Goal: Find specific page/section: Find specific page/section

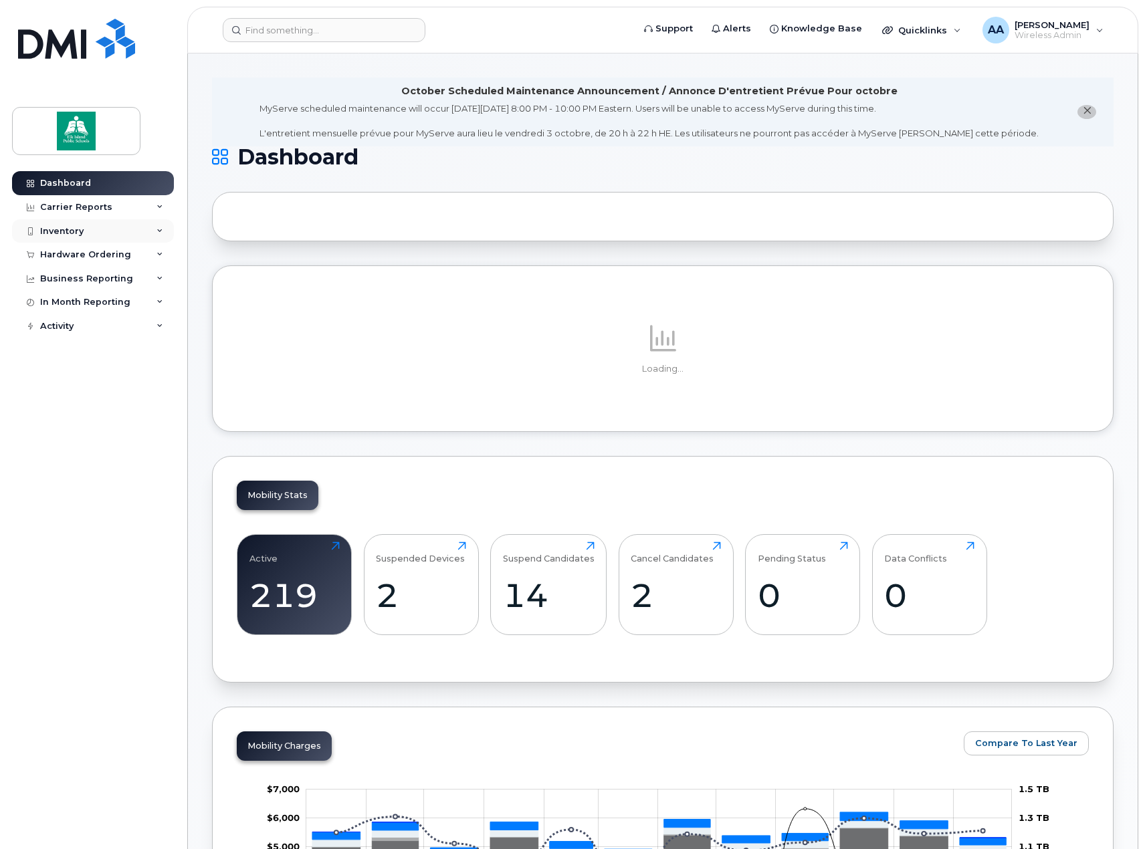
click at [146, 224] on div "Inventory" at bounding box center [93, 231] width 162 height 24
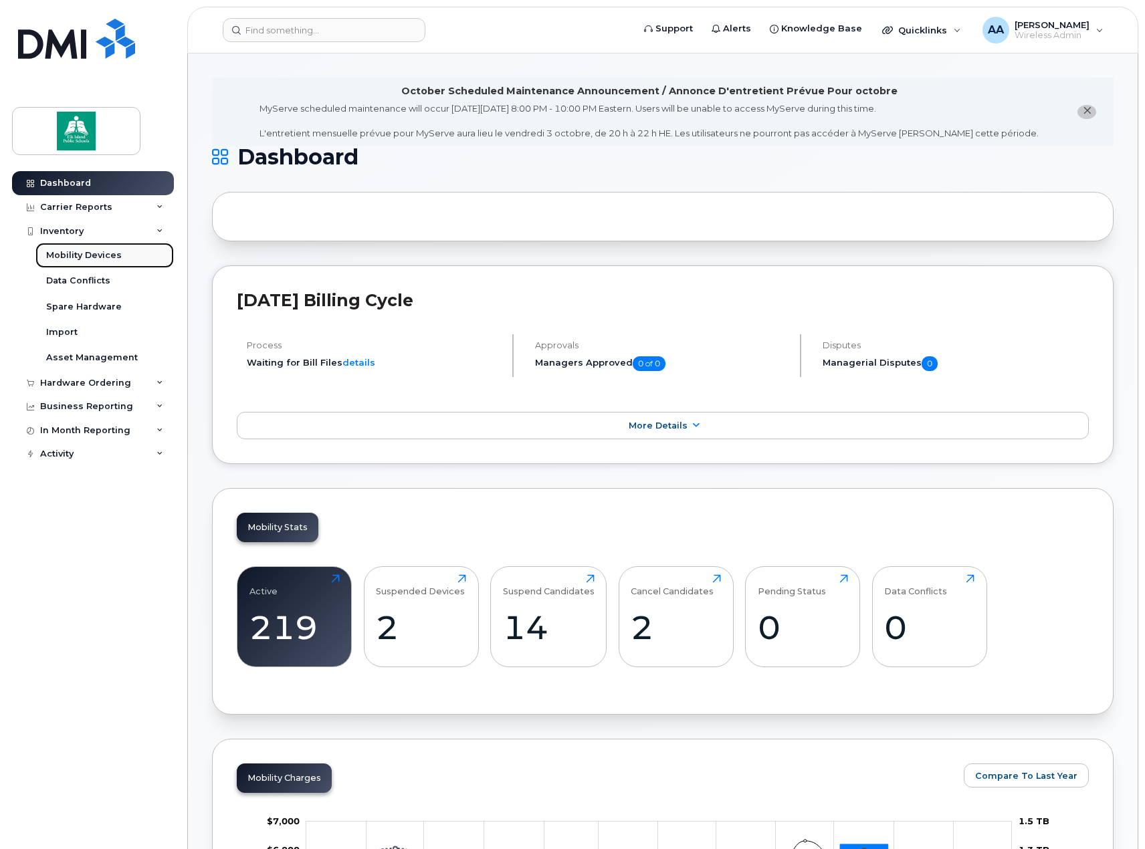
click at [108, 250] on div "Mobility Devices" at bounding box center [84, 255] width 76 height 12
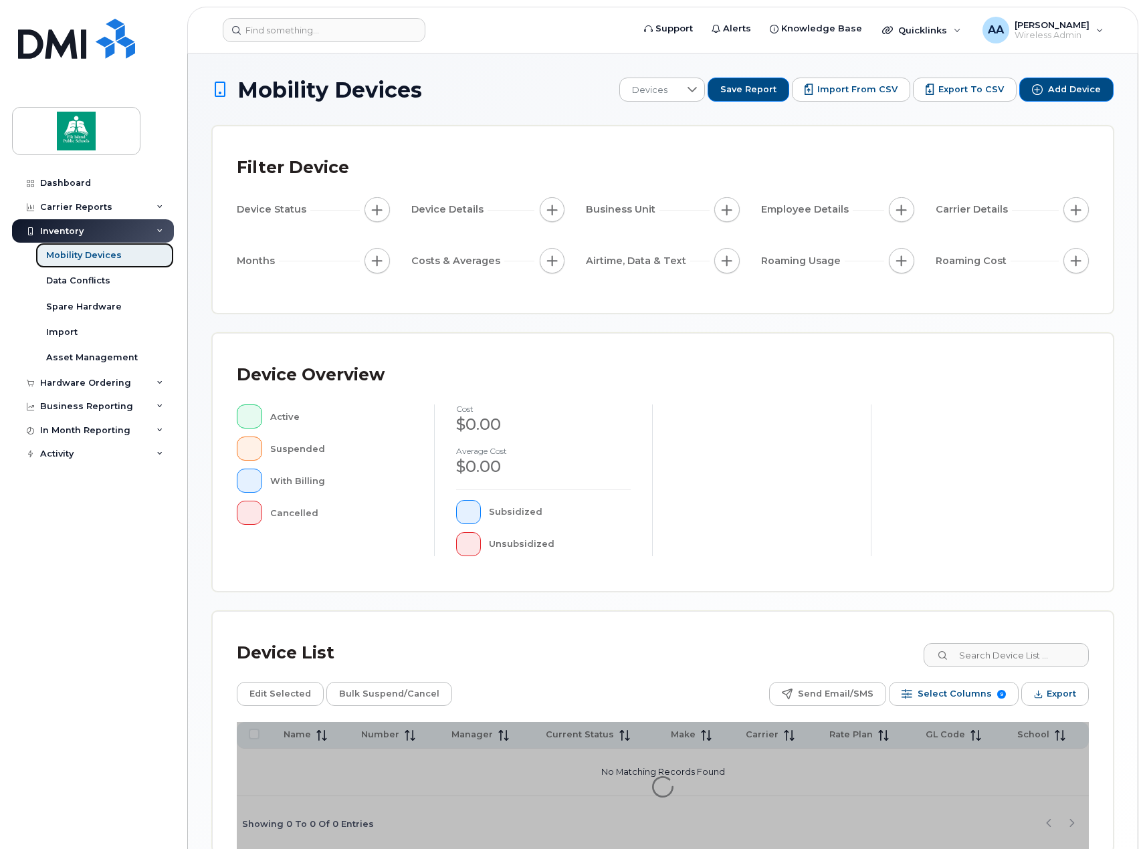
scroll to position [70, 0]
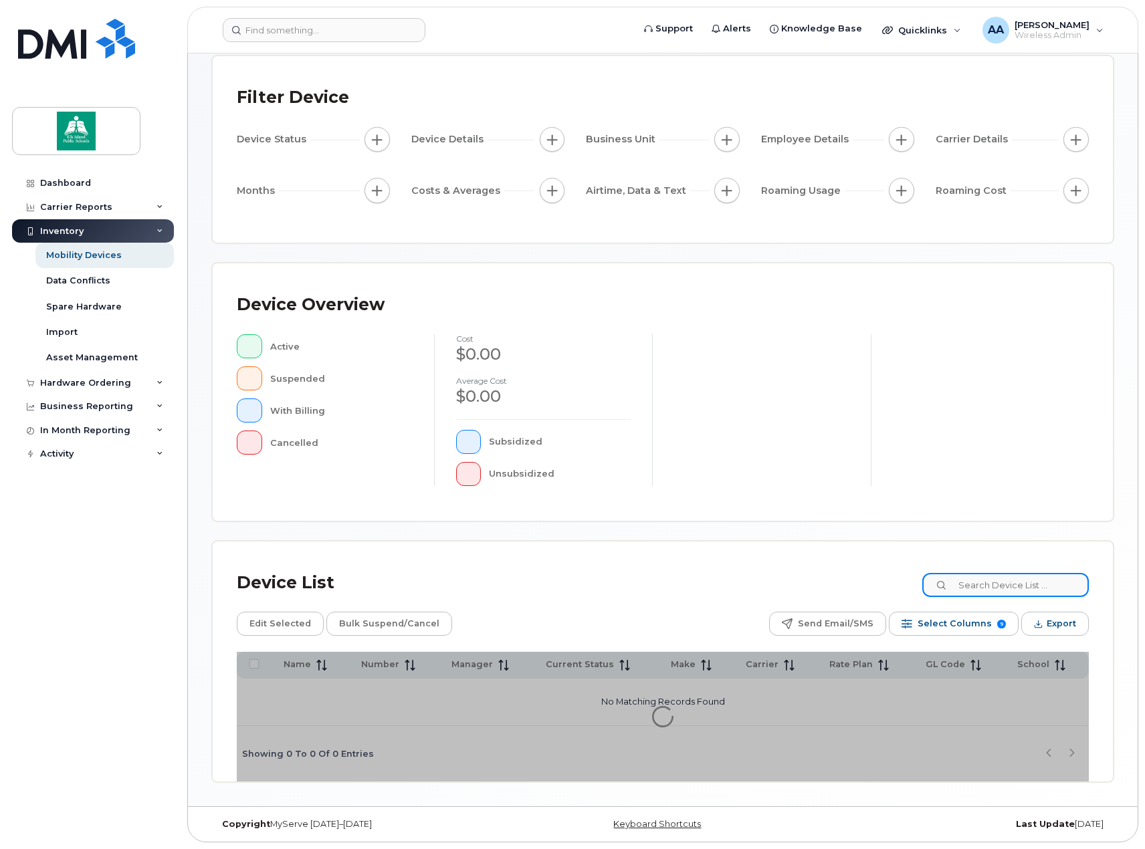
click at [1028, 578] on input at bounding box center [1005, 585] width 166 height 24
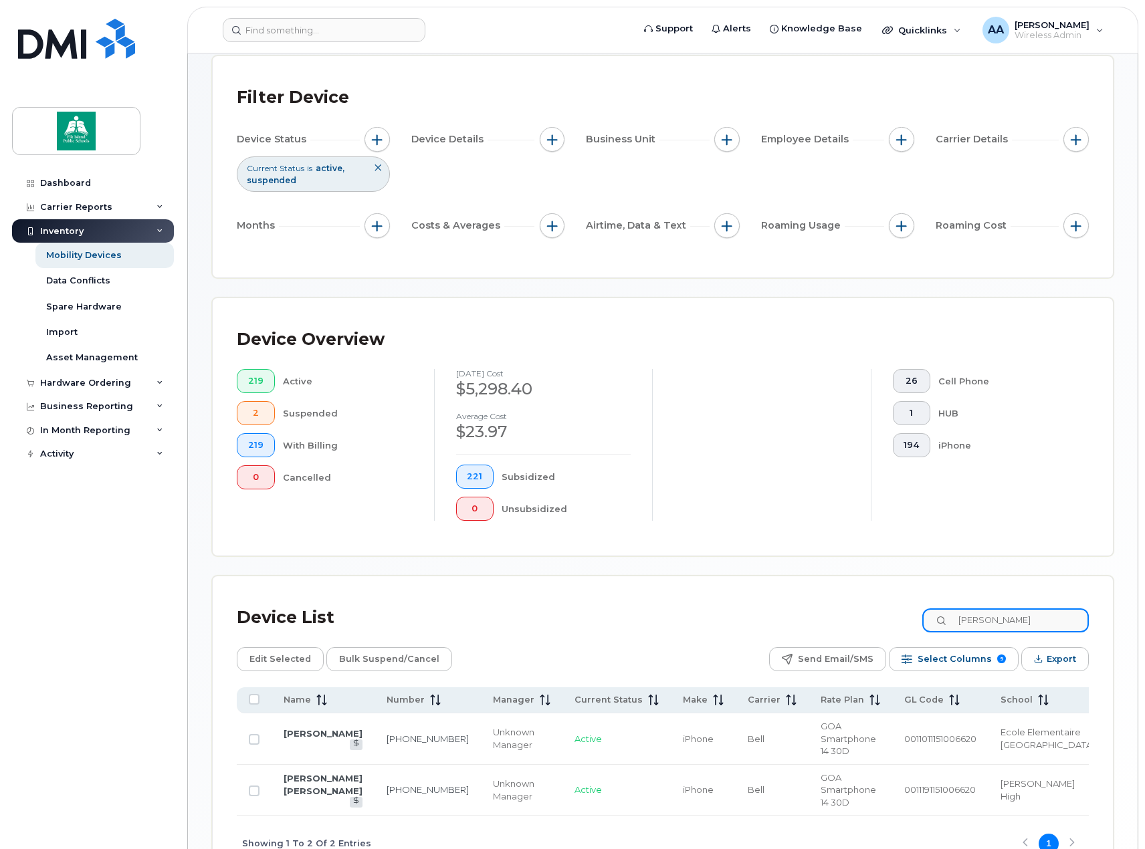
scroll to position [137, 0]
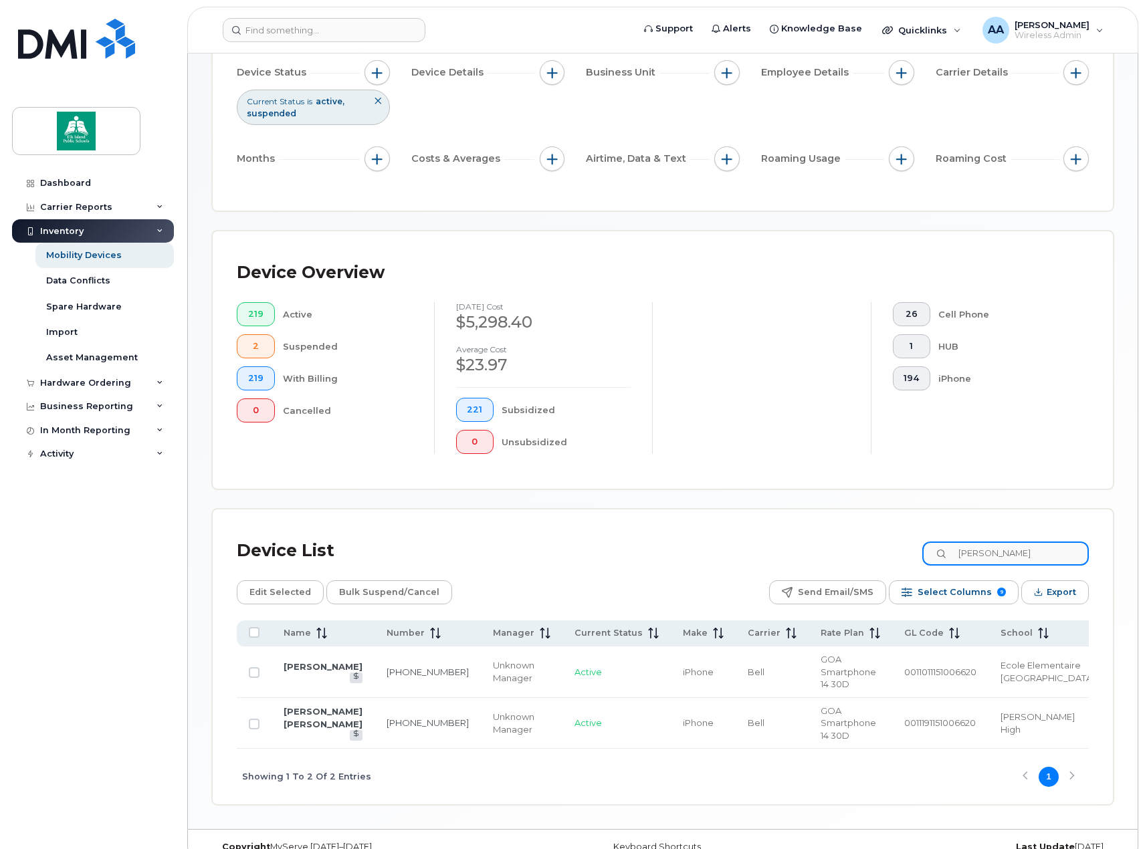
type input "[PERSON_NAME]"
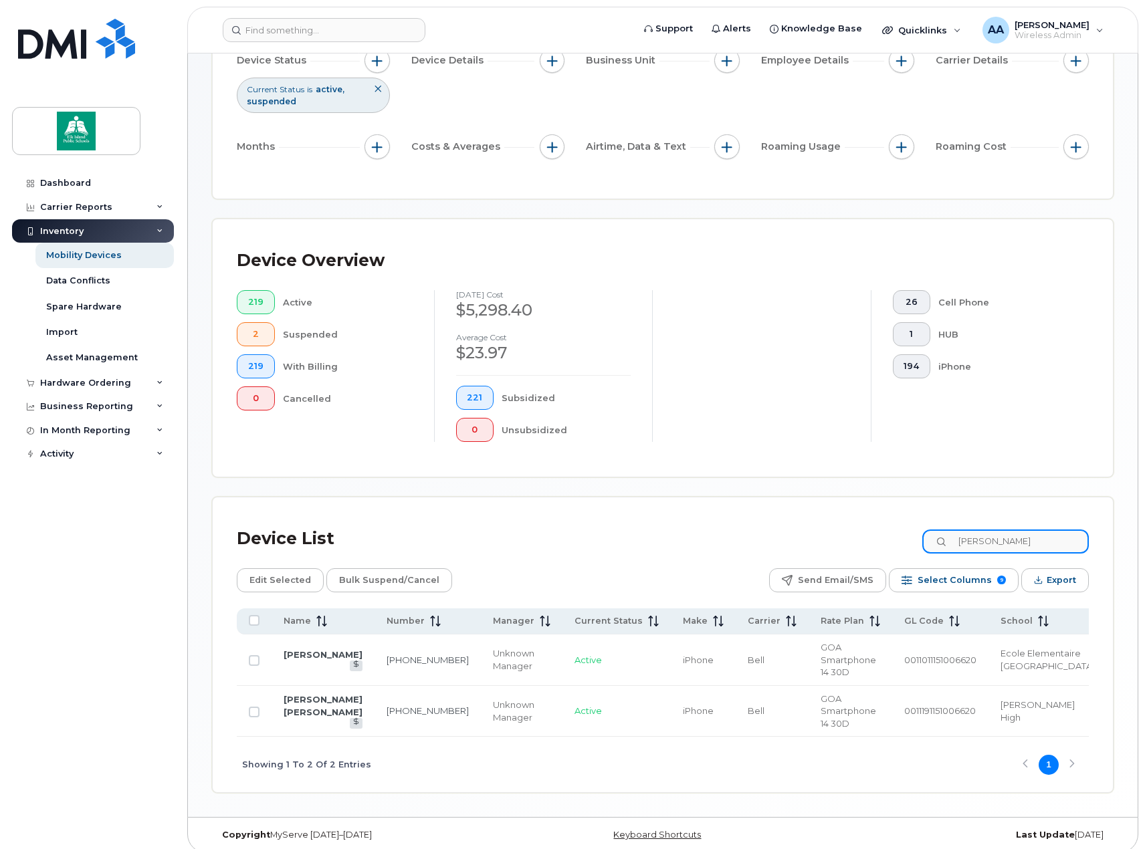
scroll to position [160, 0]
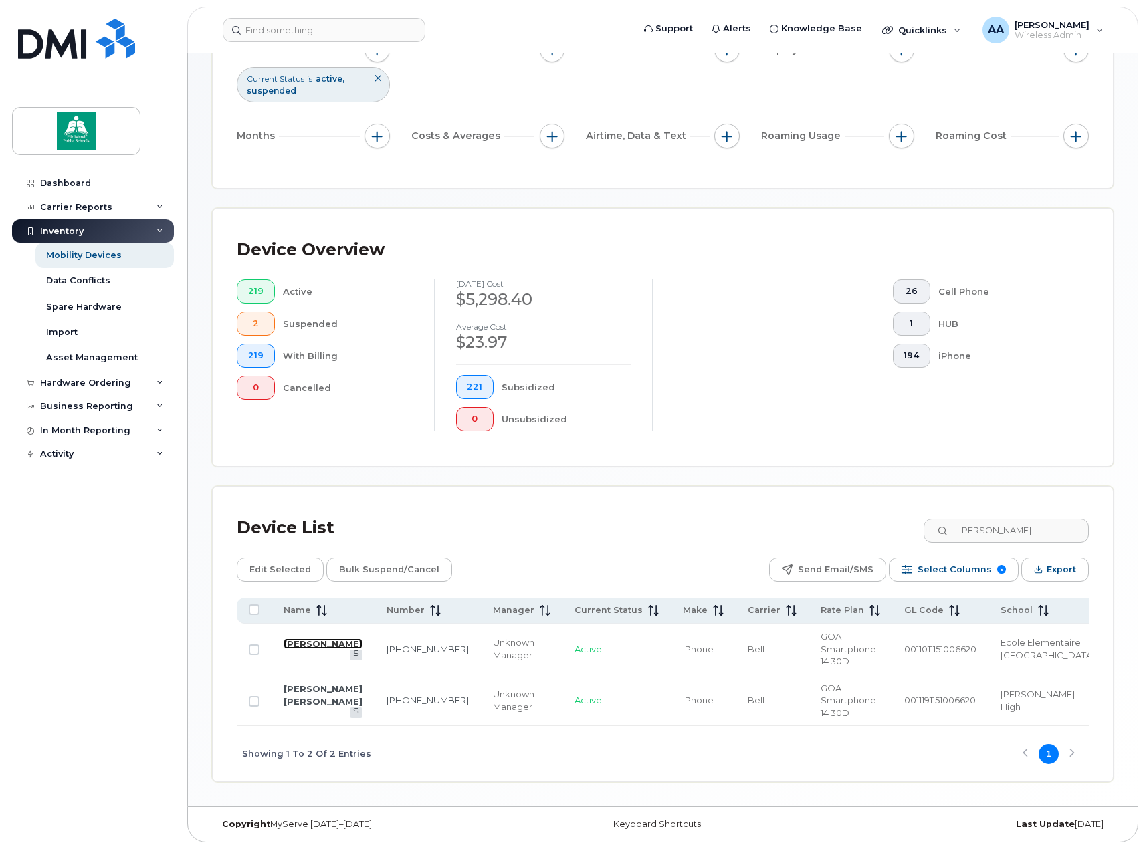
click at [290, 643] on link "[PERSON_NAME]" at bounding box center [322, 643] width 79 height 11
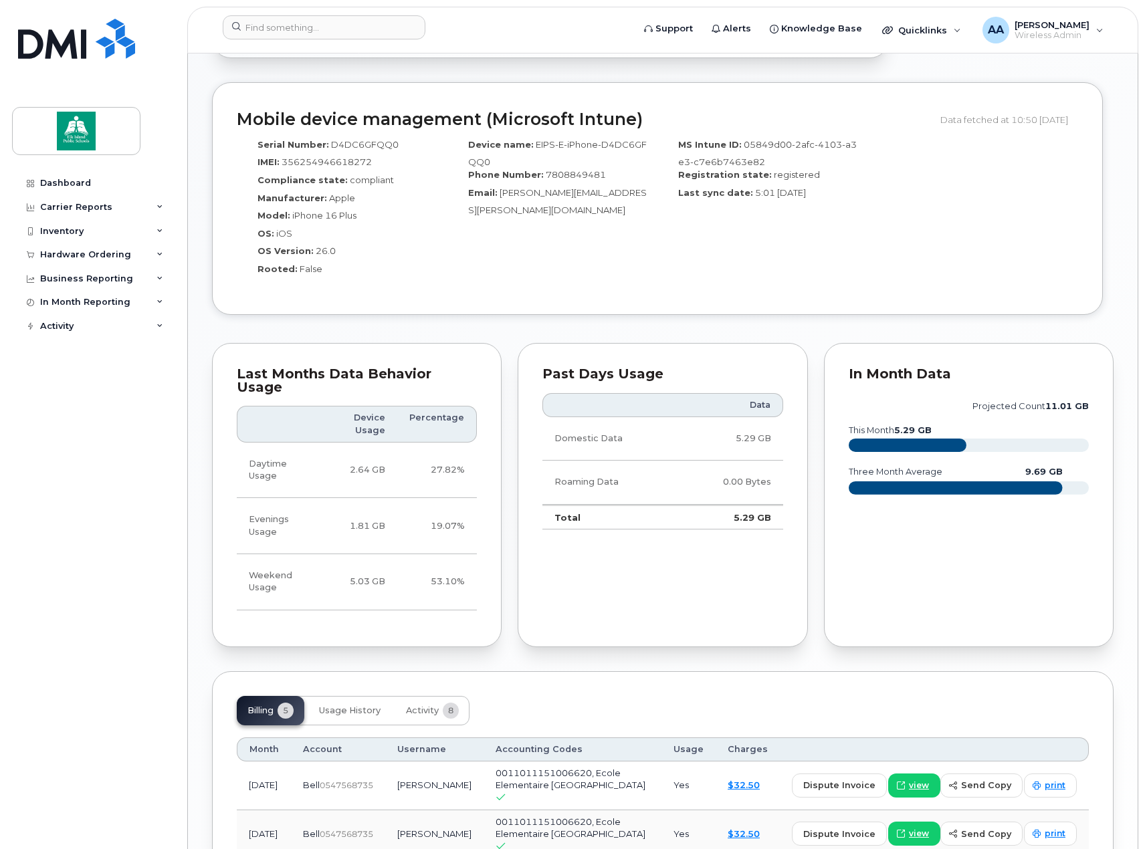
scroll to position [669, 0]
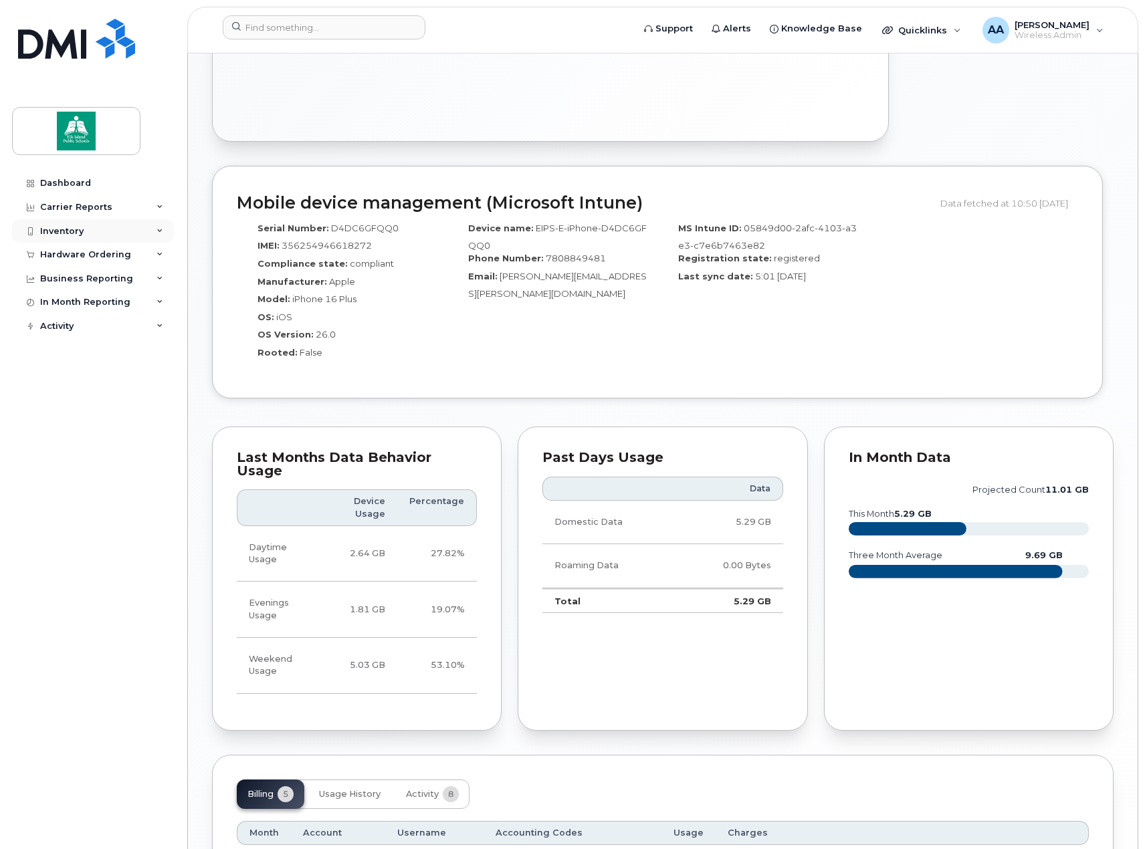
click at [102, 232] on div "Inventory" at bounding box center [93, 231] width 162 height 24
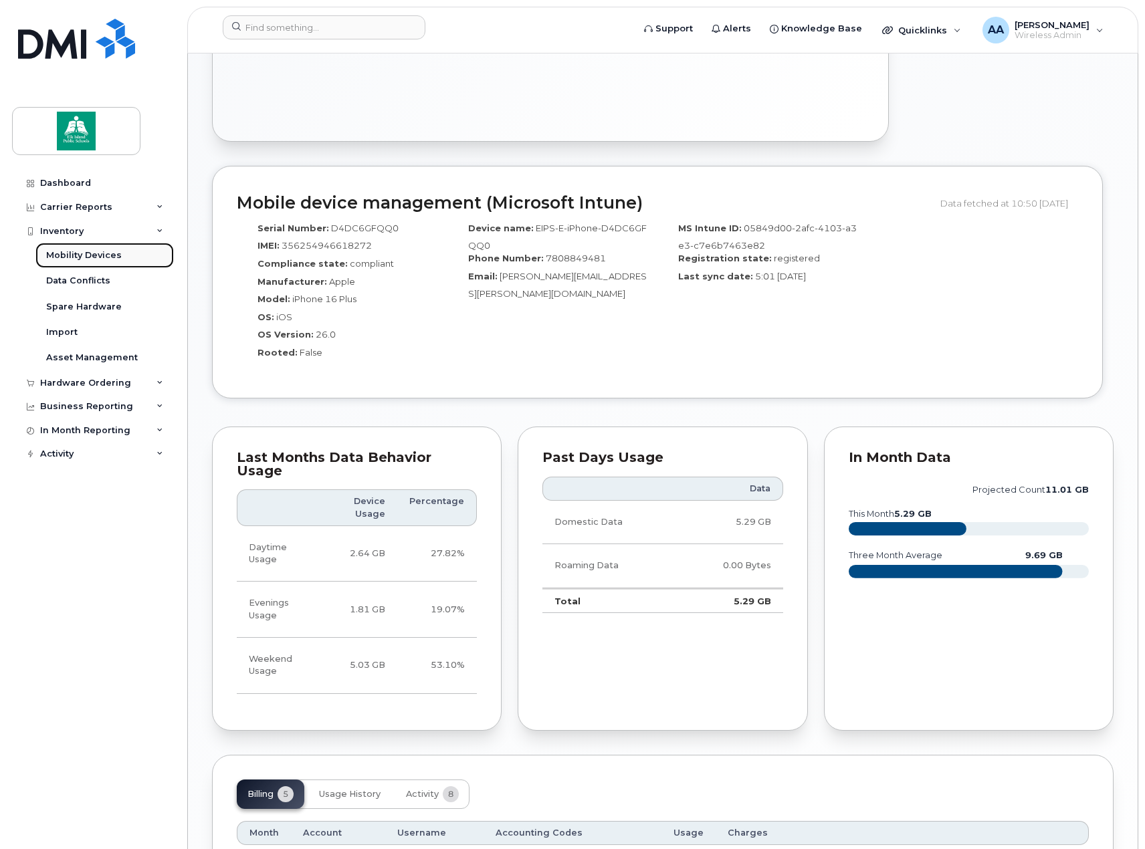
click at [92, 250] on div "Mobility Devices" at bounding box center [84, 255] width 76 height 12
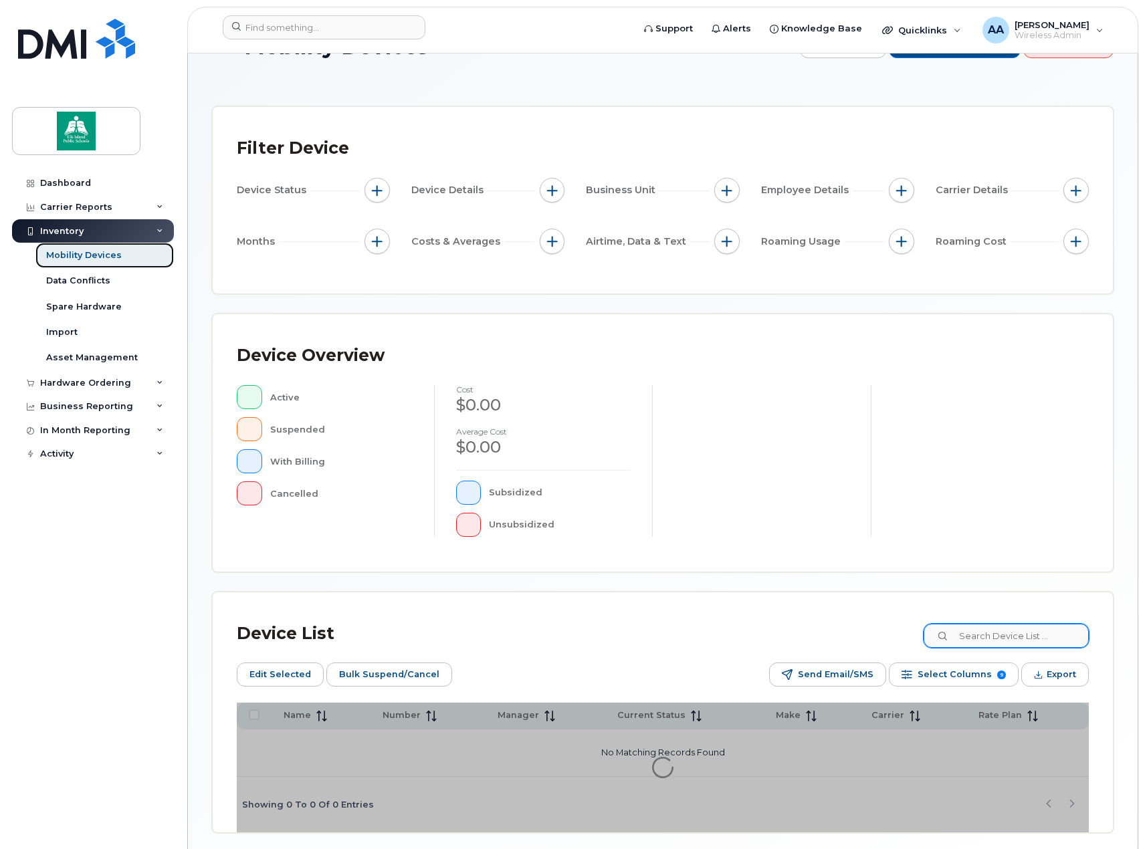
scroll to position [67, 0]
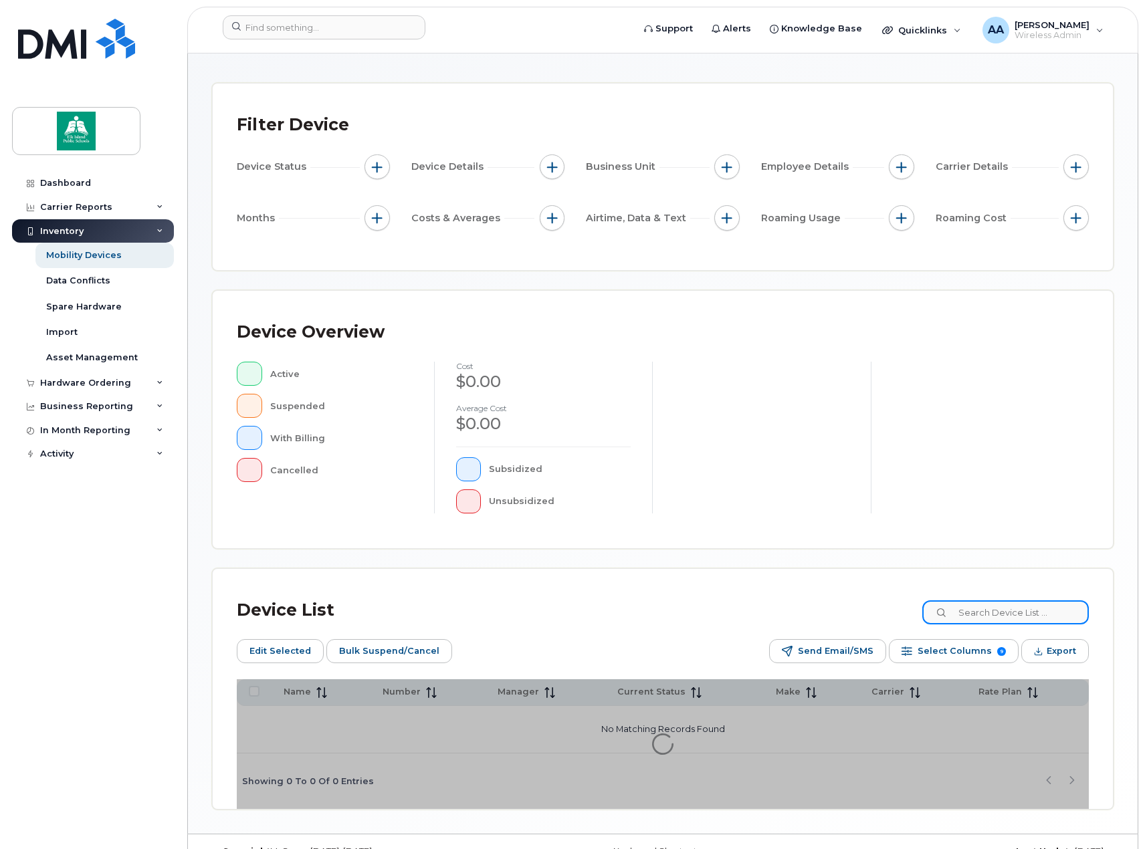
click at [1038, 616] on input at bounding box center [1005, 612] width 166 height 24
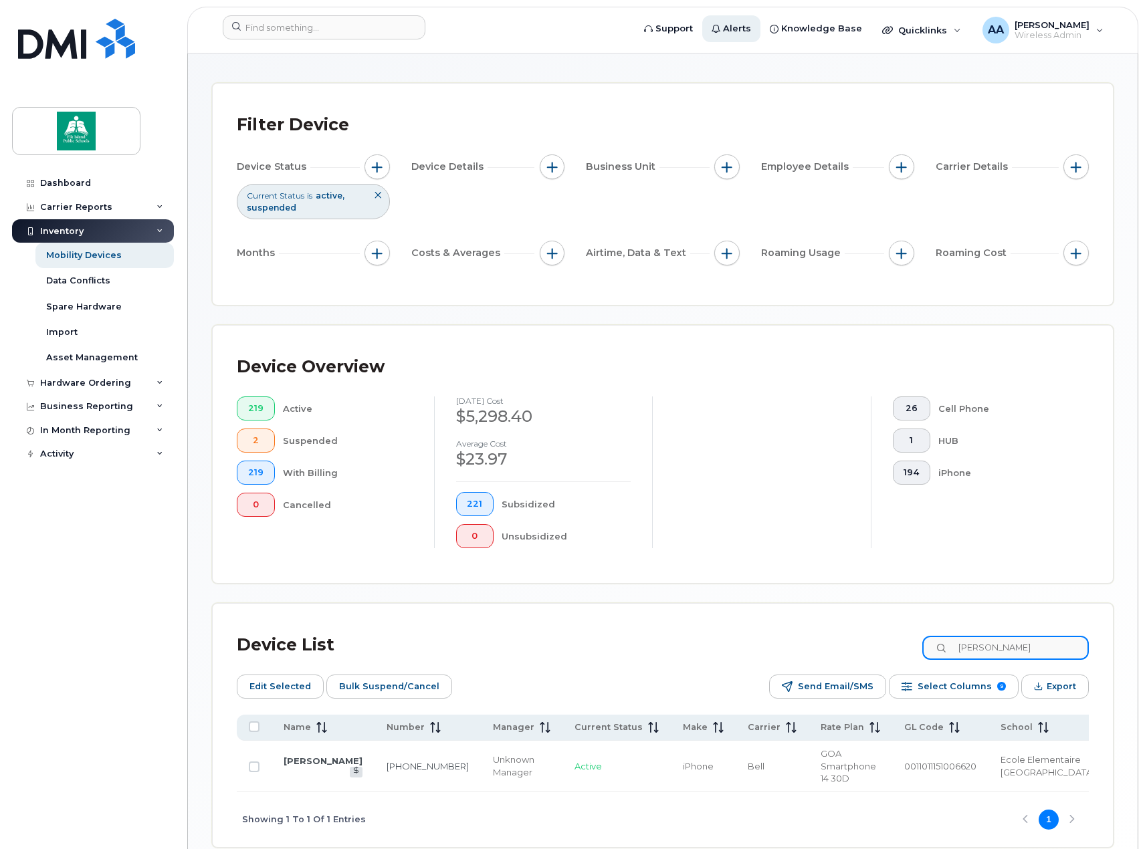
type input "jason"
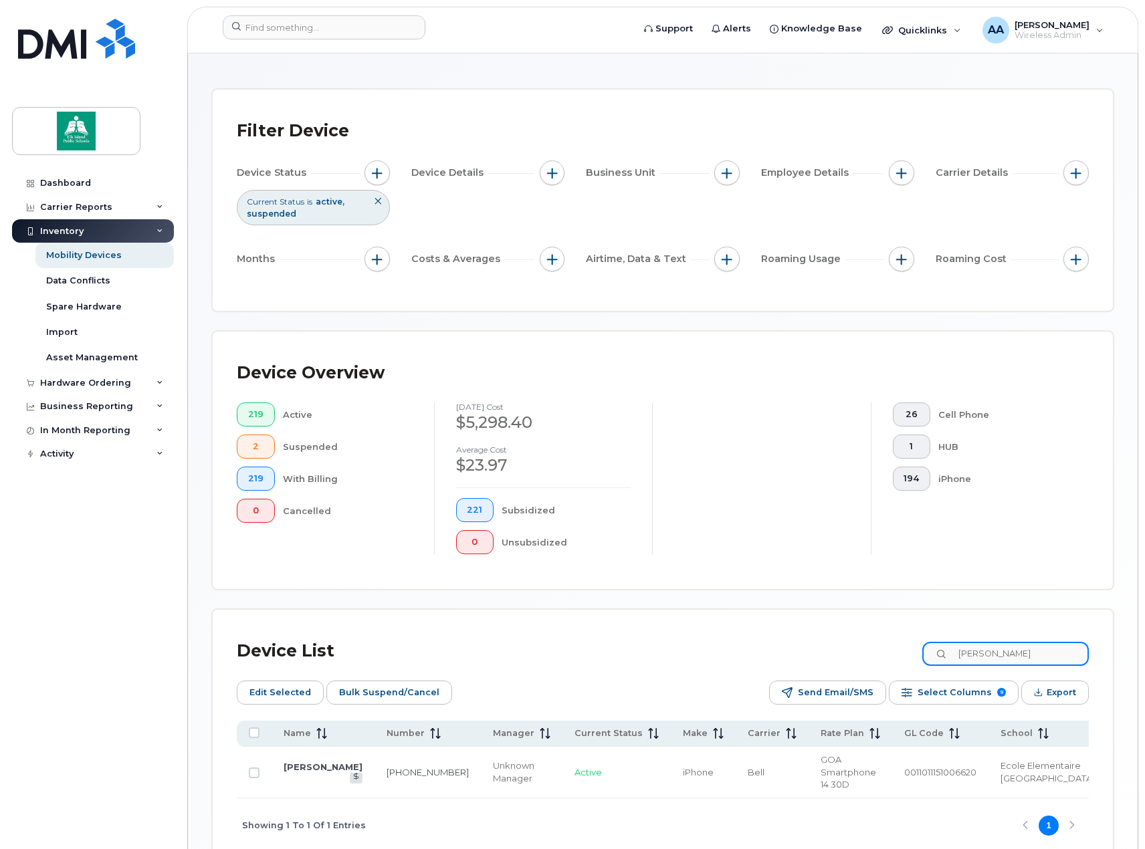
scroll to position [120, 0]
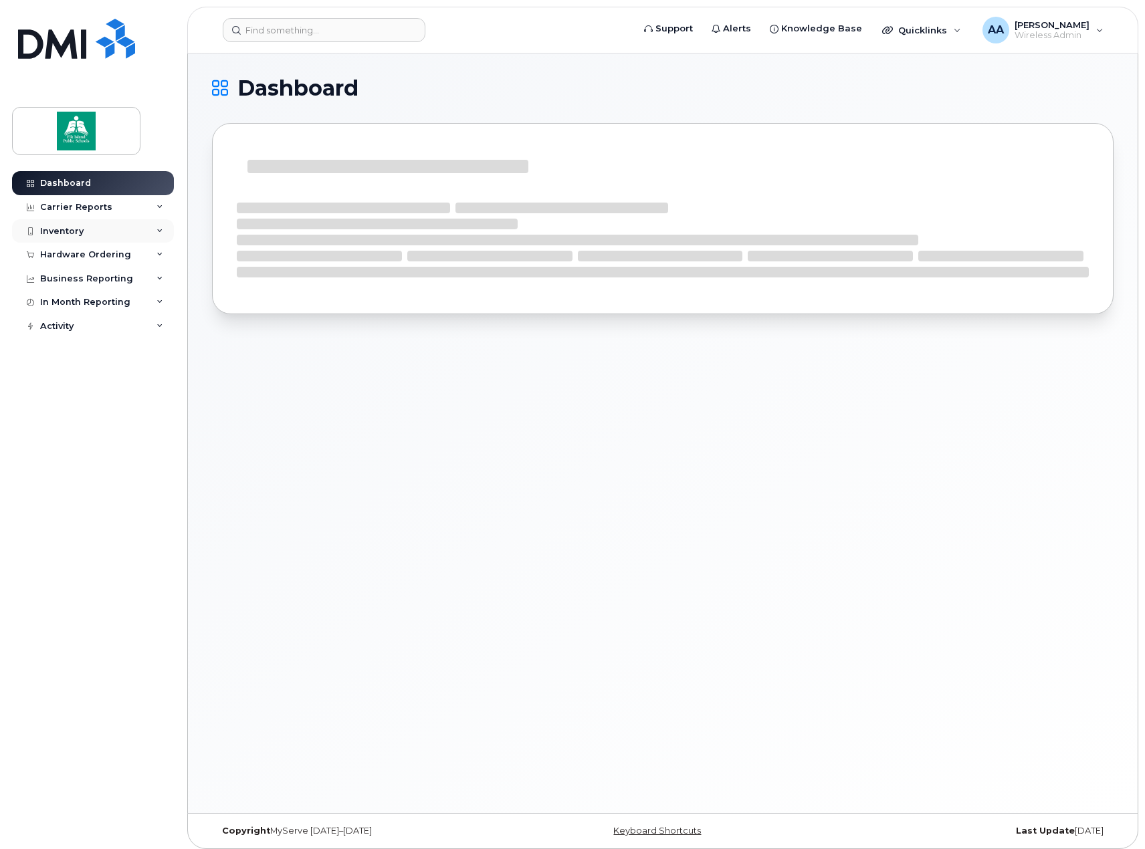
click at [117, 230] on div "Inventory" at bounding box center [93, 231] width 162 height 24
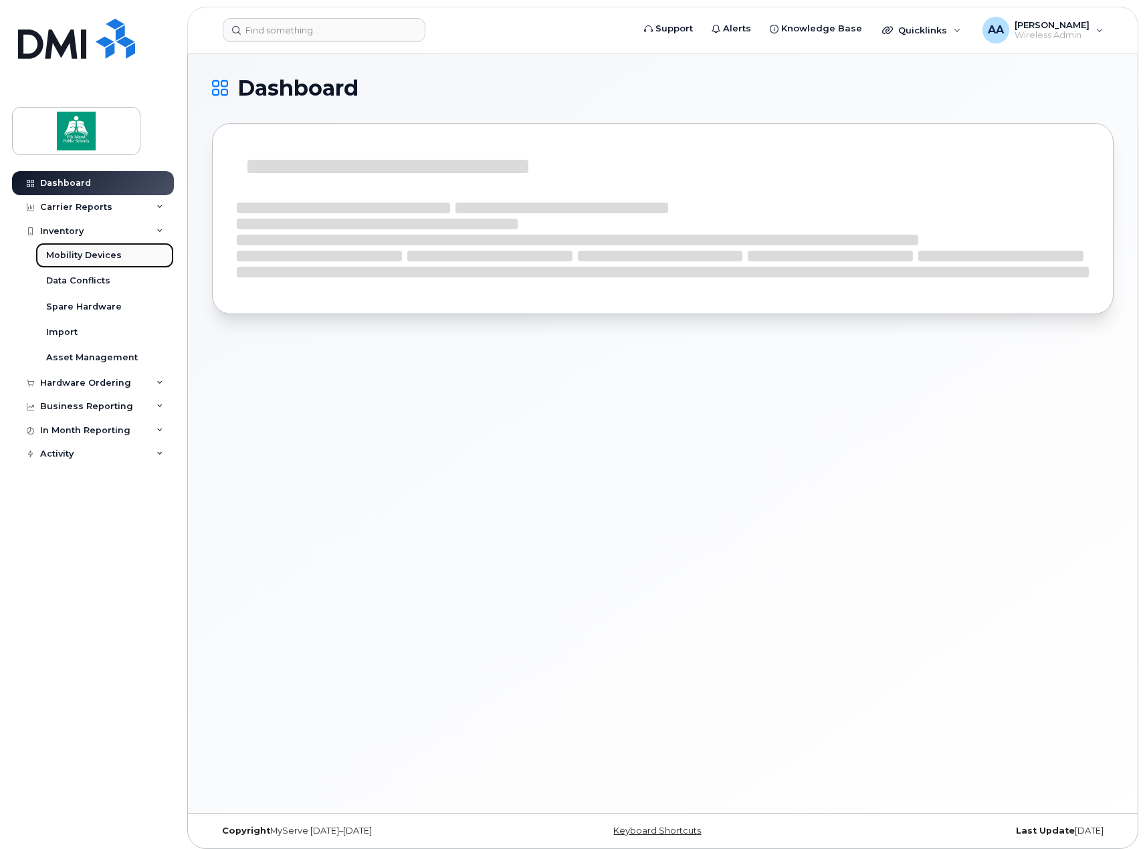
click at [97, 252] on div "Mobility Devices" at bounding box center [84, 255] width 76 height 12
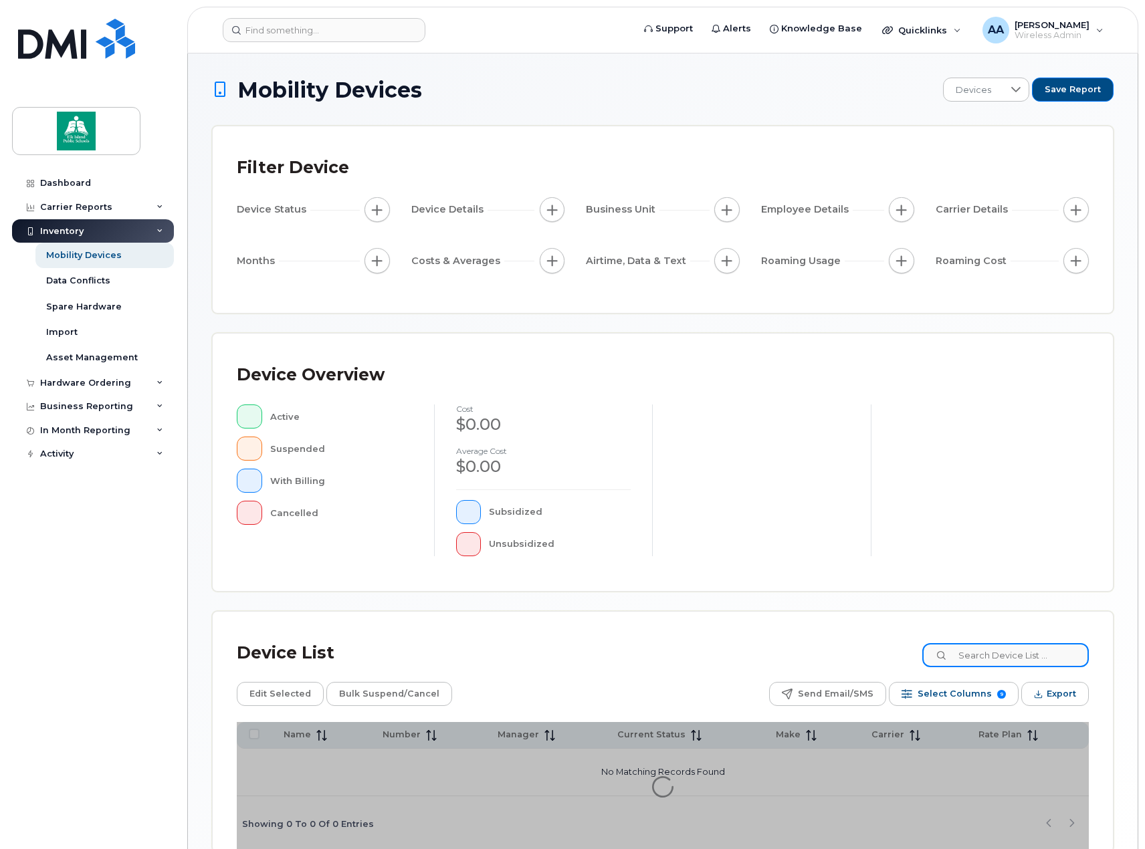
click at [1032, 655] on input at bounding box center [1005, 655] width 166 height 24
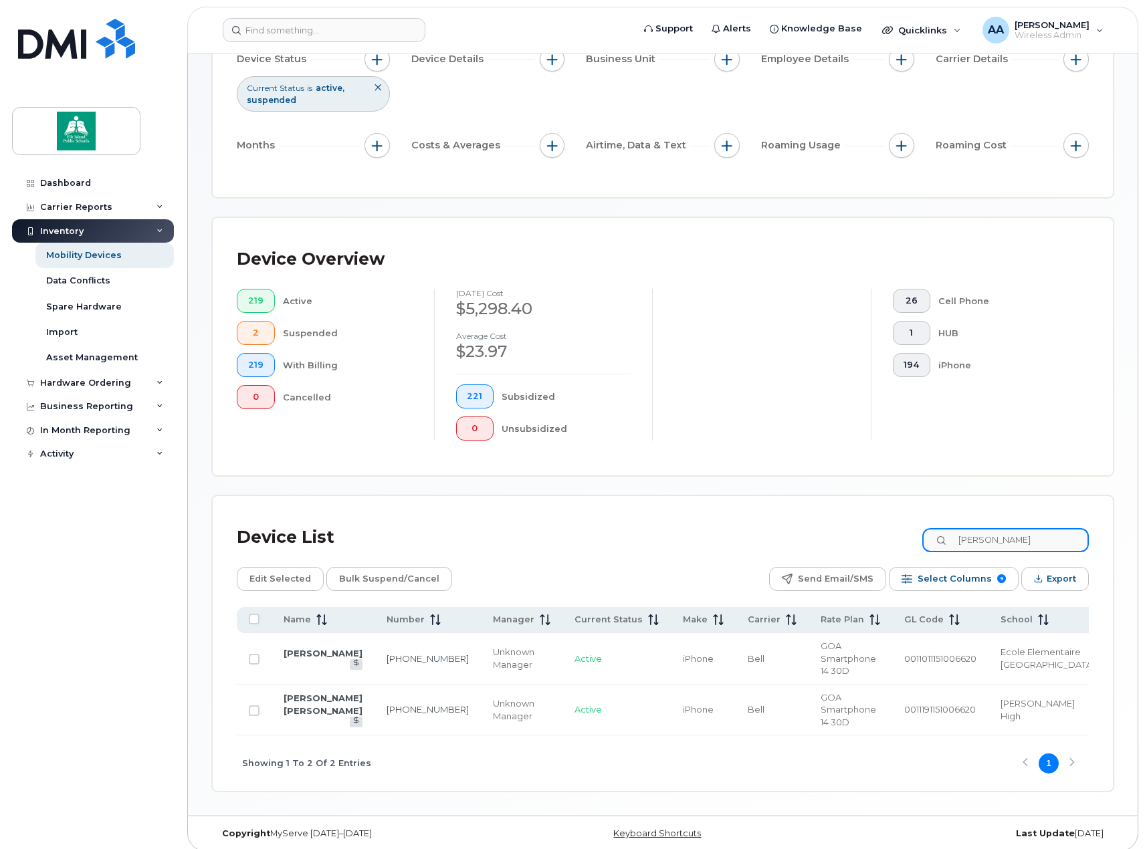
scroll to position [160, 0]
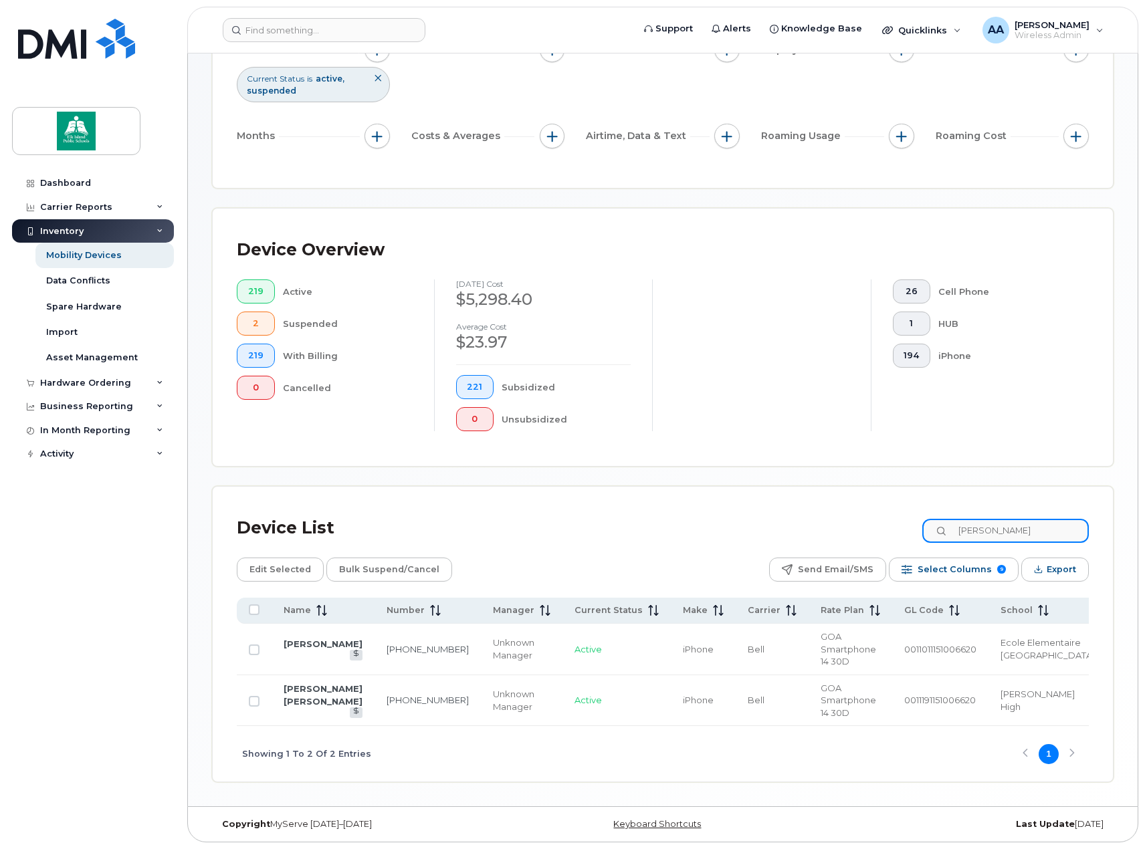
drag, startPoint x: 1020, startPoint y: 535, endPoint x: 945, endPoint y: 539, distance: 75.7
click at [945, 539] on input "[PERSON_NAME]" at bounding box center [1005, 531] width 166 height 24
paste input "5873377185"
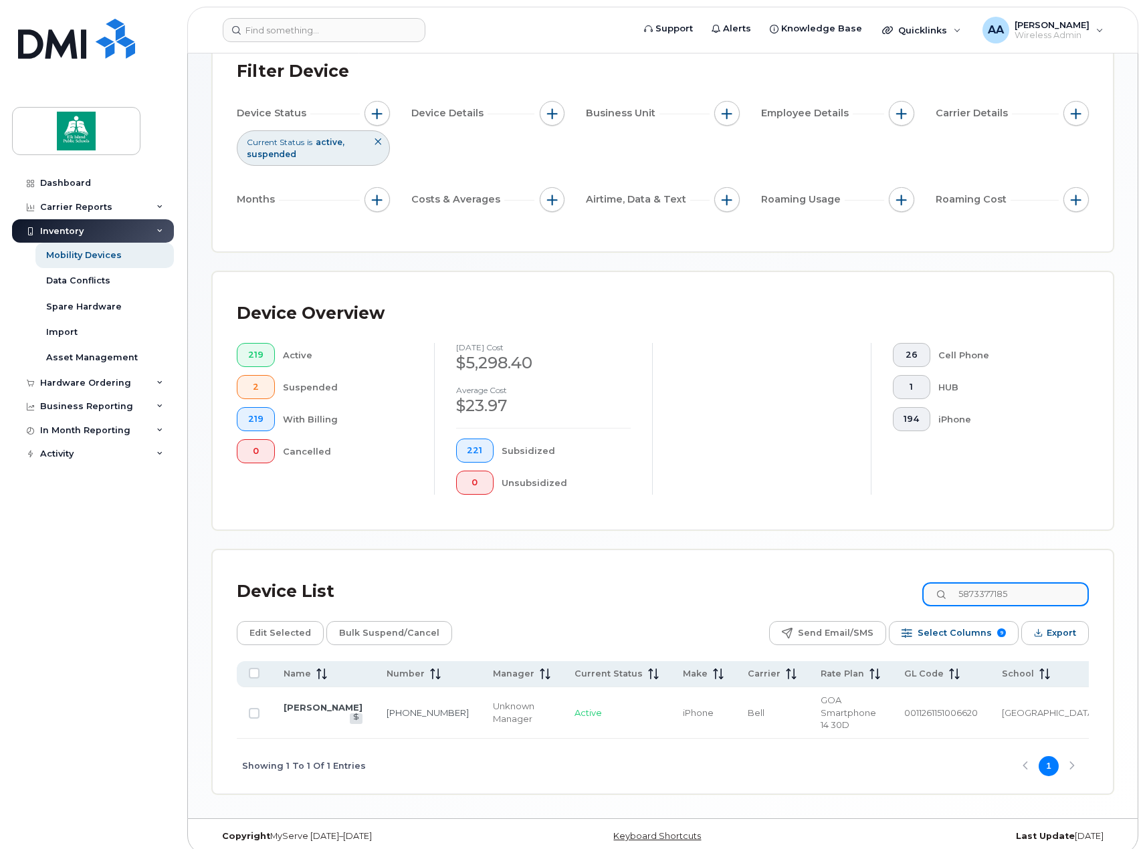
drag, startPoint x: 1034, startPoint y: 592, endPoint x: 937, endPoint y: 592, distance: 96.9
click at [937, 592] on input "5873377185" at bounding box center [1005, 594] width 166 height 24
paste input "45819"
drag, startPoint x: 1008, startPoint y: 598, endPoint x: 964, endPoint y: 597, distance: 43.5
click at [964, 597] on input "5873345819" at bounding box center [1005, 594] width 166 height 24
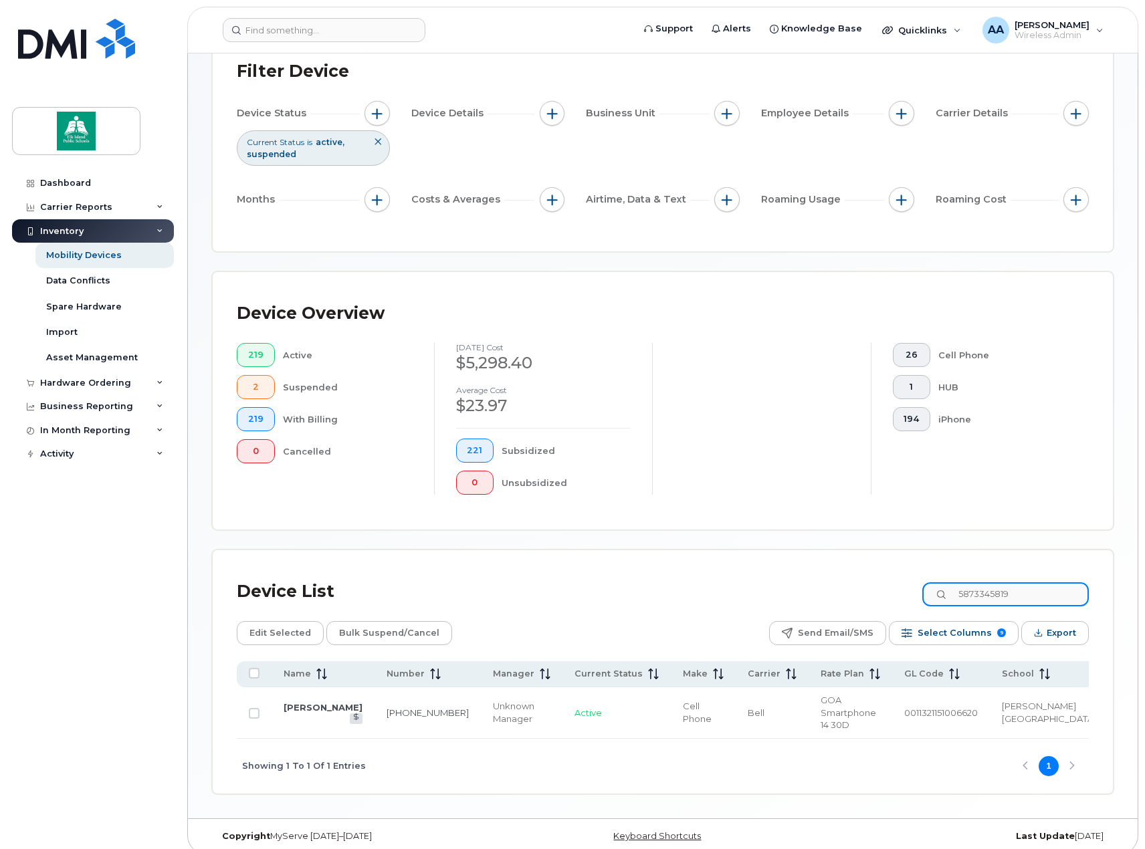
paste input "7802240878"
drag, startPoint x: 1032, startPoint y: 594, endPoint x: 961, endPoint y: 592, distance: 70.2
click at [961, 592] on input "7802240878" at bounding box center [1005, 594] width 166 height 24
paste input "587338089"
drag, startPoint x: 1046, startPoint y: 589, endPoint x: 969, endPoint y: 590, distance: 76.9
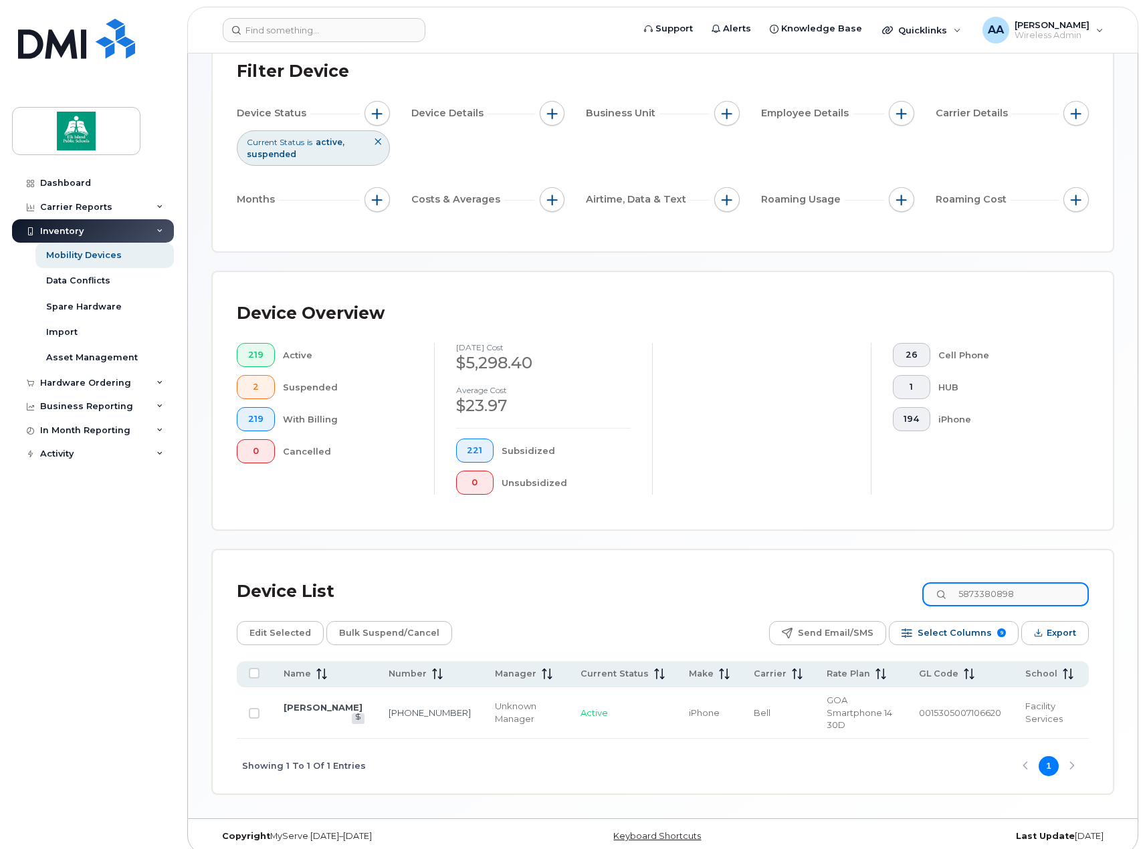
click at [969, 590] on input "5873380898" at bounding box center [1005, 594] width 166 height 24
paste input "7805048902"
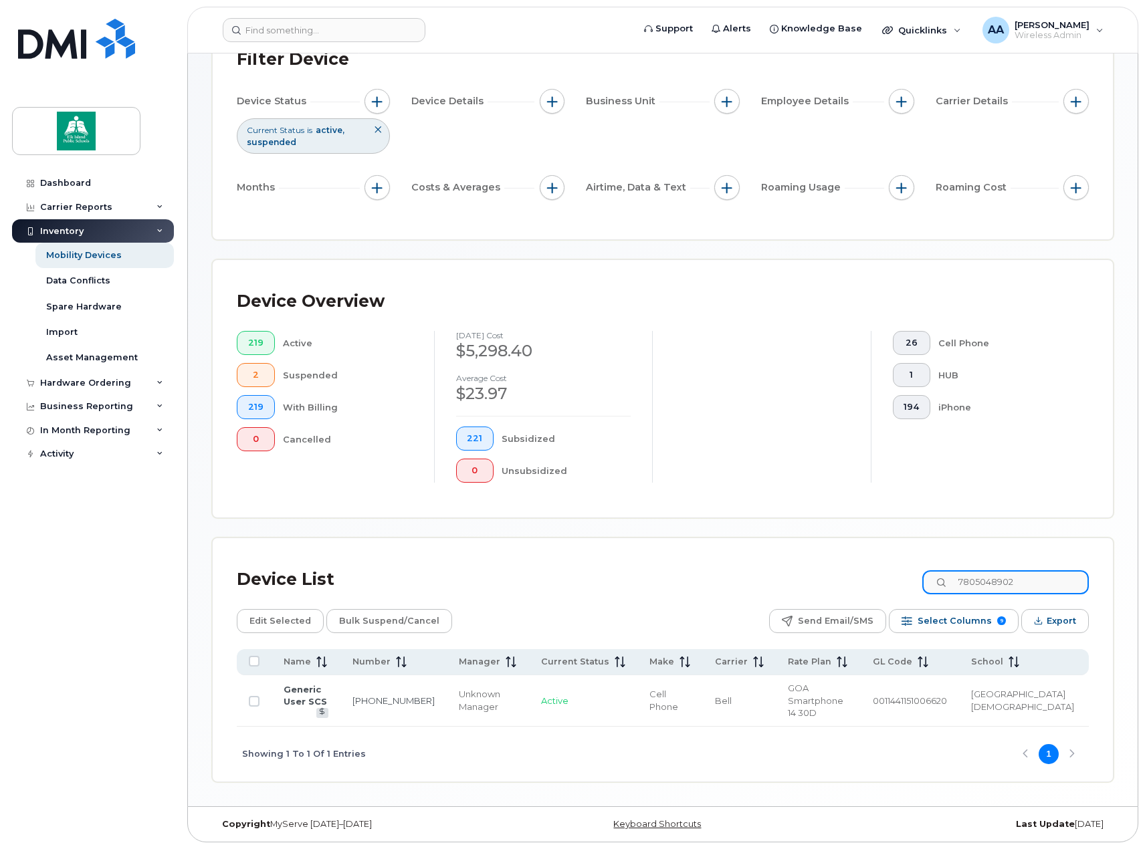
drag, startPoint x: 1030, startPoint y: 582, endPoint x: 958, endPoint y: 581, distance: 72.2
click at [958, 581] on div "7805048902" at bounding box center [1005, 582] width 166 height 24
paste input "5873352176"
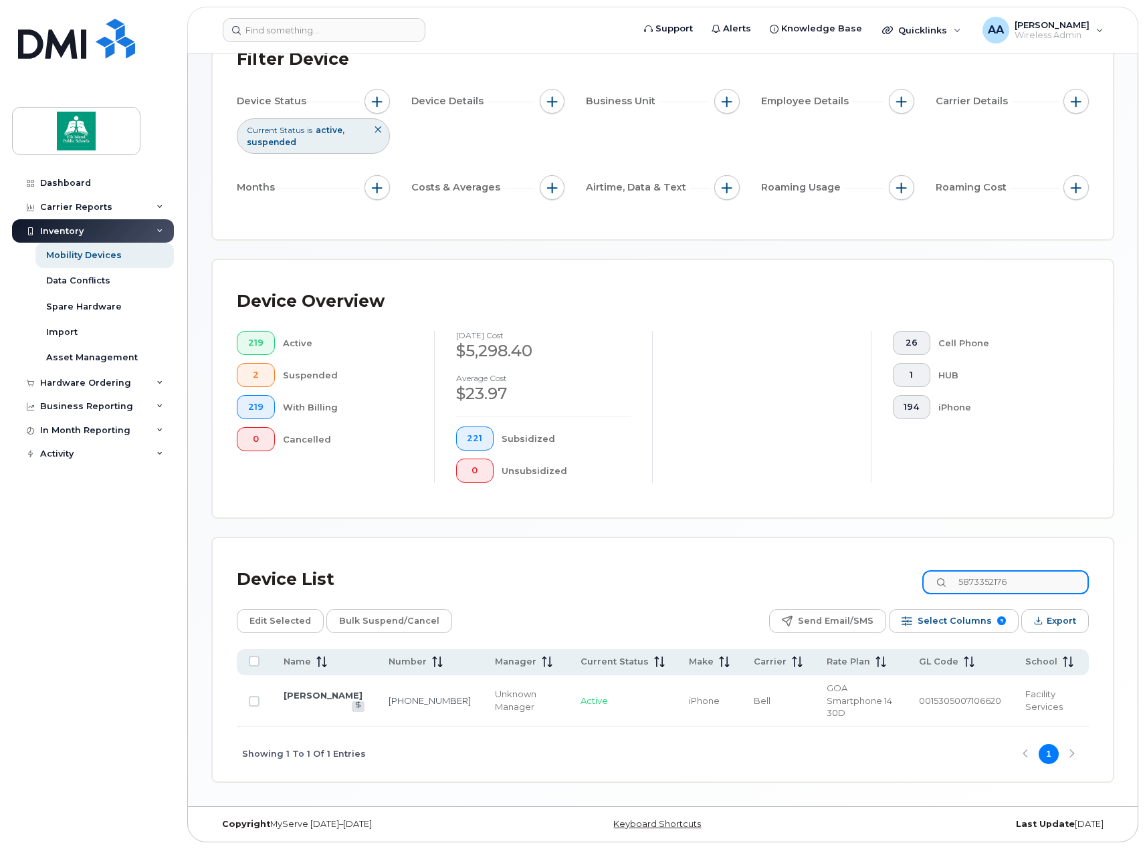
scroll to position [96, 0]
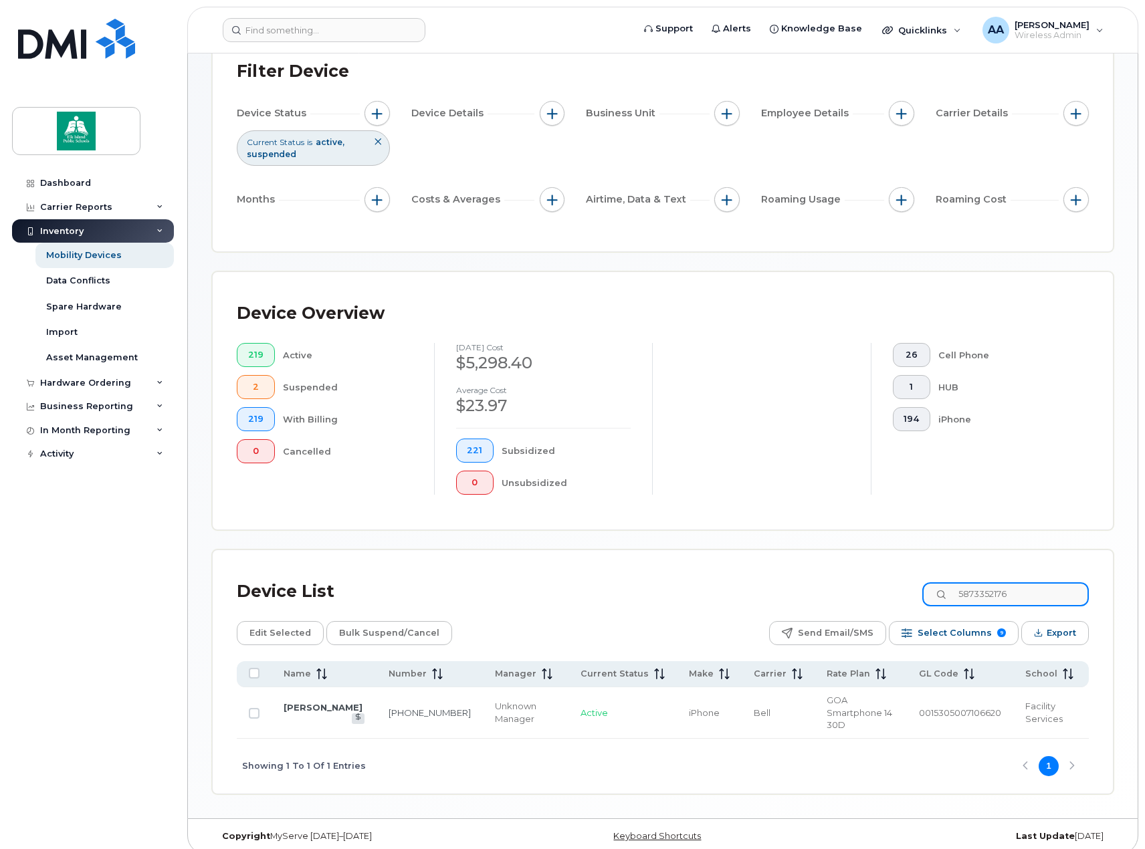
drag, startPoint x: 1022, startPoint y: 597, endPoint x: 965, endPoint y: 595, distance: 56.9
click at [965, 595] on input "5873352176" at bounding box center [1005, 594] width 166 height 24
paste input "7802570578"
drag, startPoint x: 1038, startPoint y: 595, endPoint x: 968, endPoint y: 594, distance: 70.2
click at [968, 594] on input "7802570578" at bounding box center [1005, 594] width 166 height 24
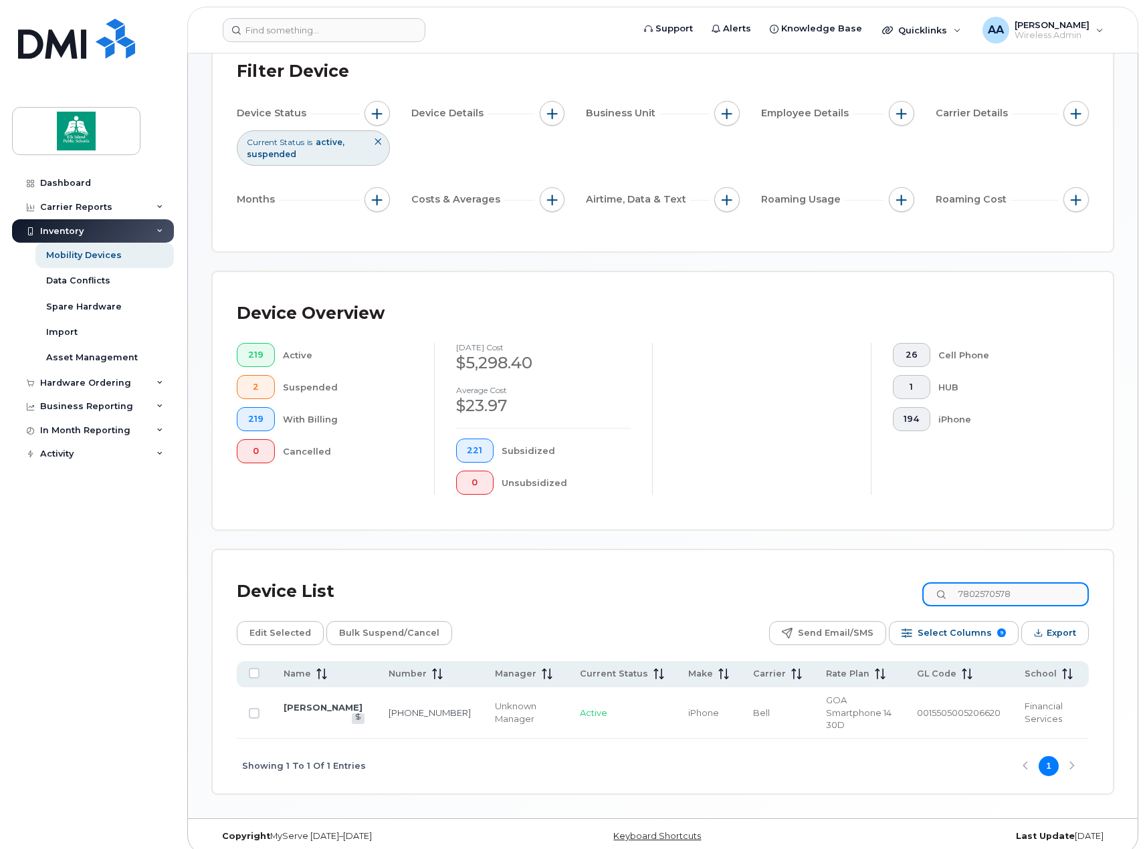
paste input "5873857106"
drag, startPoint x: 1037, startPoint y: 596, endPoint x: 960, endPoint y: 594, distance: 76.9
click at [960, 594] on input "5873857106" at bounding box center [1005, 594] width 166 height 24
paste input "401398"
drag, startPoint x: 1033, startPoint y: 589, endPoint x: 953, endPoint y: 594, distance: 80.4
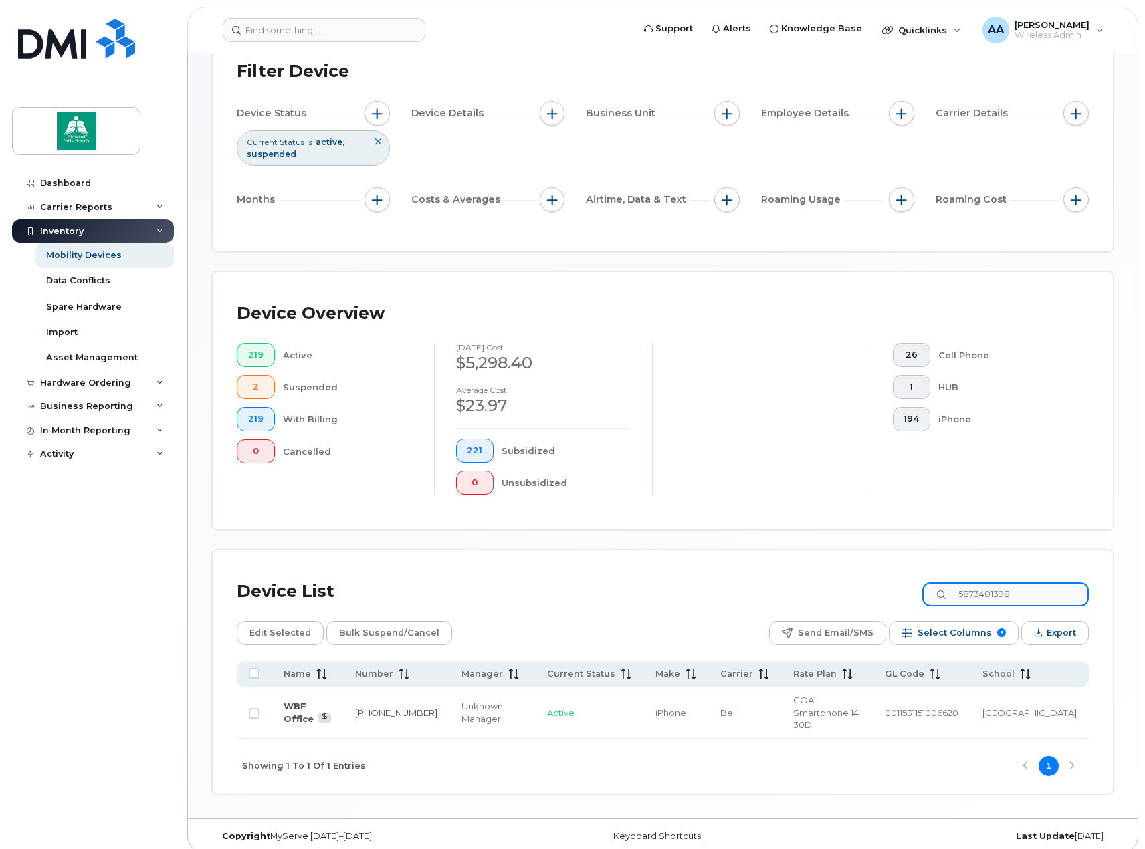
click at [953, 594] on div "5873401398" at bounding box center [1005, 594] width 166 height 24
paste input "385830"
drag, startPoint x: 1041, startPoint y: 594, endPoint x: 959, endPoint y: 594, distance: 82.2
click at [959, 594] on input "5873385830" at bounding box center [1005, 594] width 166 height 24
paste input "7802319211"
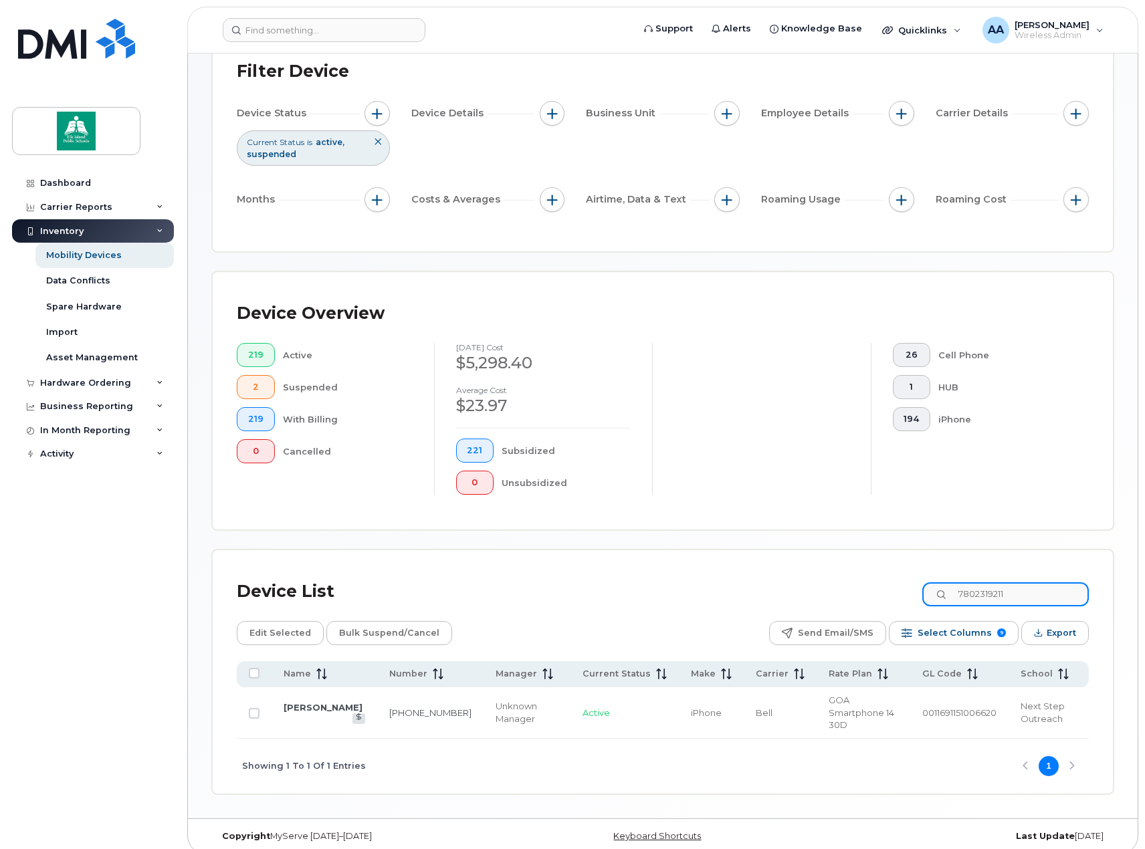
drag, startPoint x: 1028, startPoint y: 590, endPoint x: 946, endPoint y: 587, distance: 81.6
click at [946, 588] on input "7802319211" at bounding box center [1005, 594] width 166 height 24
paste input "5875453802"
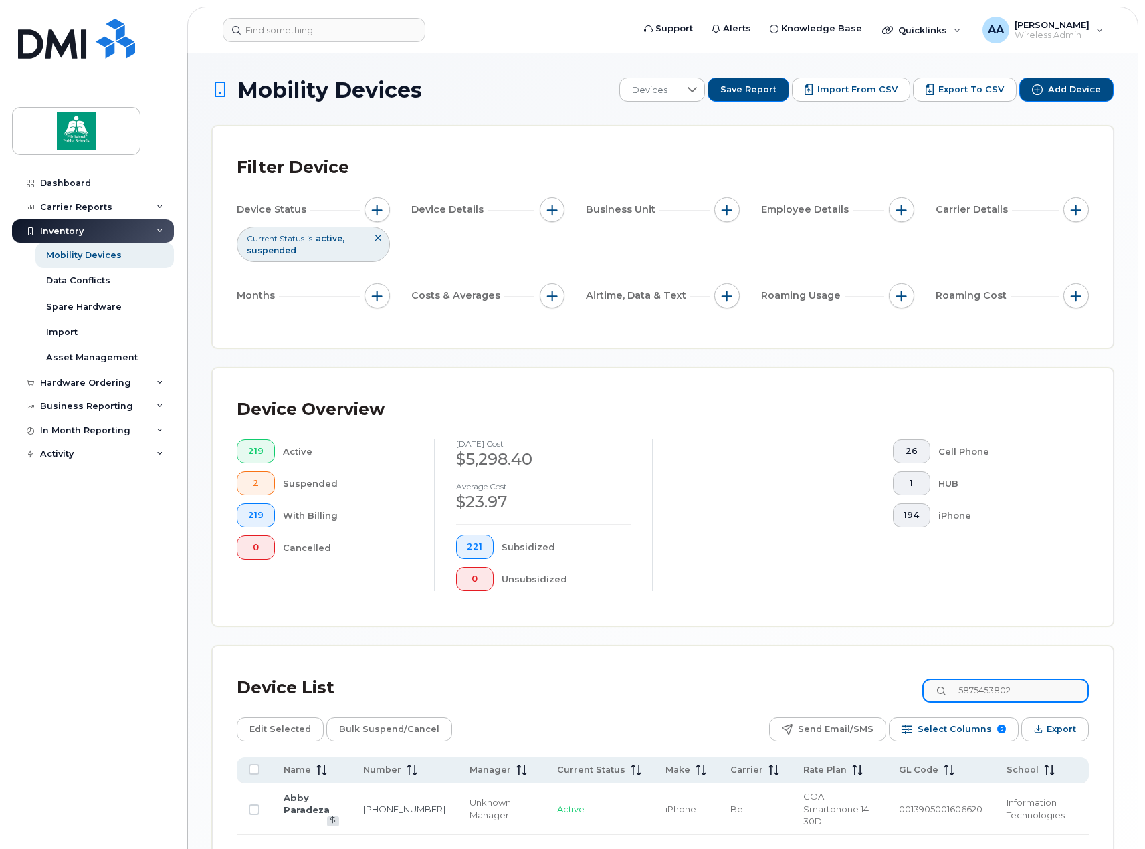
scroll to position [67, 0]
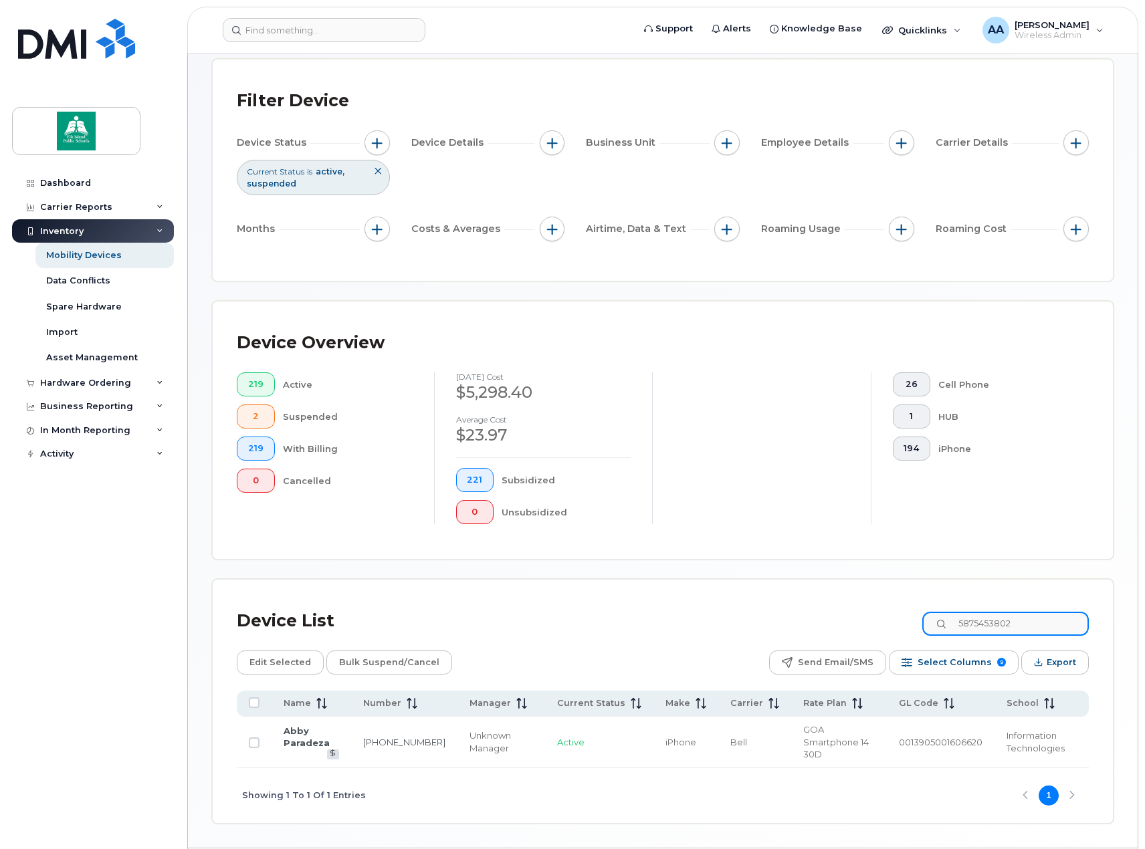
drag, startPoint x: 1019, startPoint y: 619, endPoint x: 934, endPoint y: 619, distance: 84.9
click at [934, 619] on div "Device List 5875453802" at bounding box center [663, 621] width 852 height 35
paste input "7809998505"
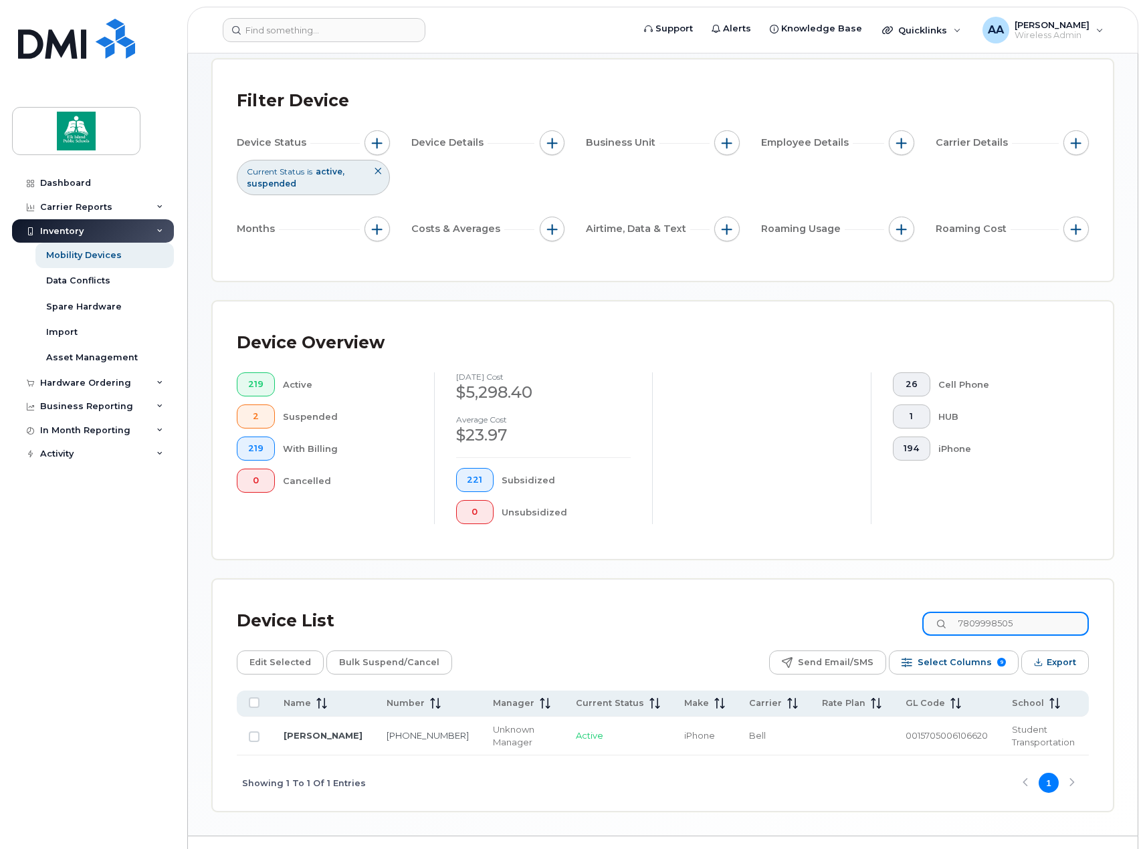
drag, startPoint x: 1036, startPoint y: 620, endPoint x: 962, endPoint y: 621, distance: 73.6
click at [962, 621] on input "7809998505" at bounding box center [1005, 624] width 166 height 24
paste input "5873371589"
drag, startPoint x: 1029, startPoint y: 628, endPoint x: 965, endPoint y: 628, distance: 63.5
click at [965, 628] on input "5873371589" at bounding box center [1005, 624] width 166 height 24
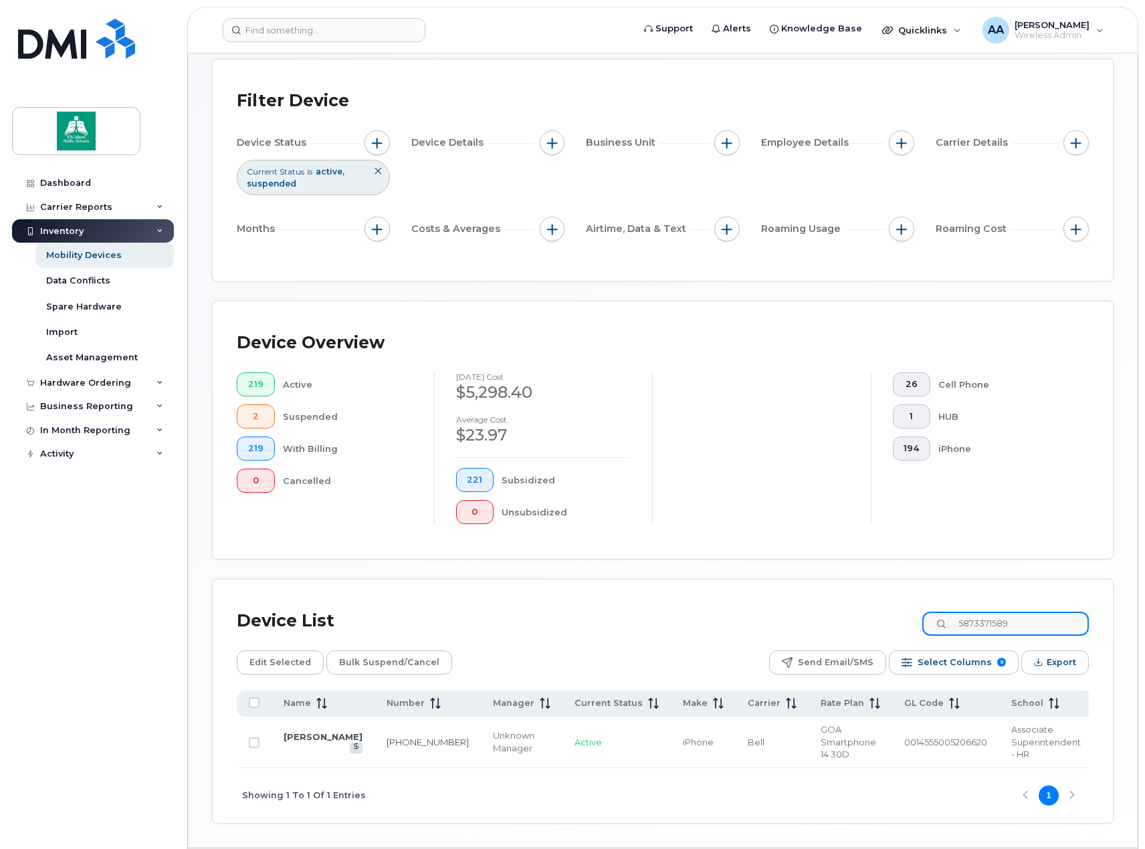
paste input "40842"
drag, startPoint x: 1039, startPoint y: 626, endPoint x: 952, endPoint y: 622, distance: 87.0
click at [952, 622] on div "5873408429" at bounding box center [1005, 624] width 166 height 24
paste input "3992"
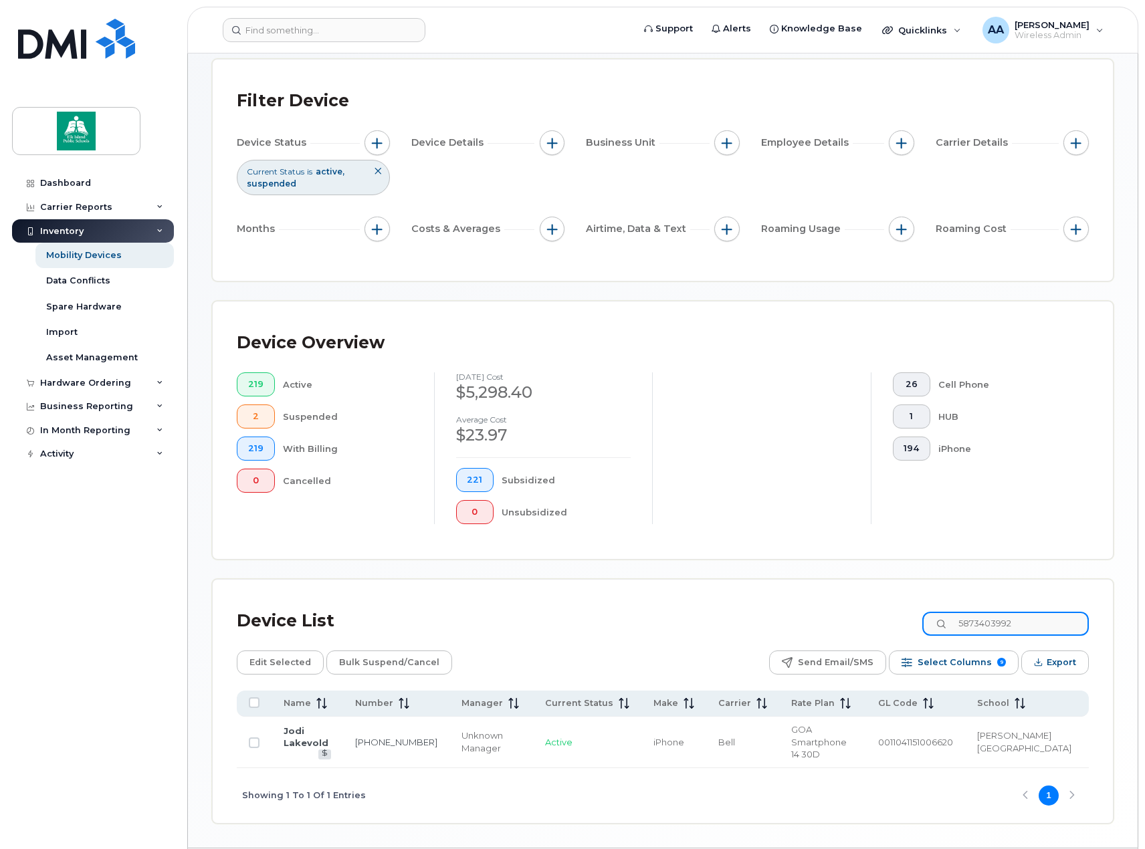
drag, startPoint x: 1042, startPoint y: 626, endPoint x: 948, endPoint y: 621, distance: 94.4
click at [948, 621] on input "5873403992" at bounding box center [1005, 624] width 166 height 24
paste input "13559"
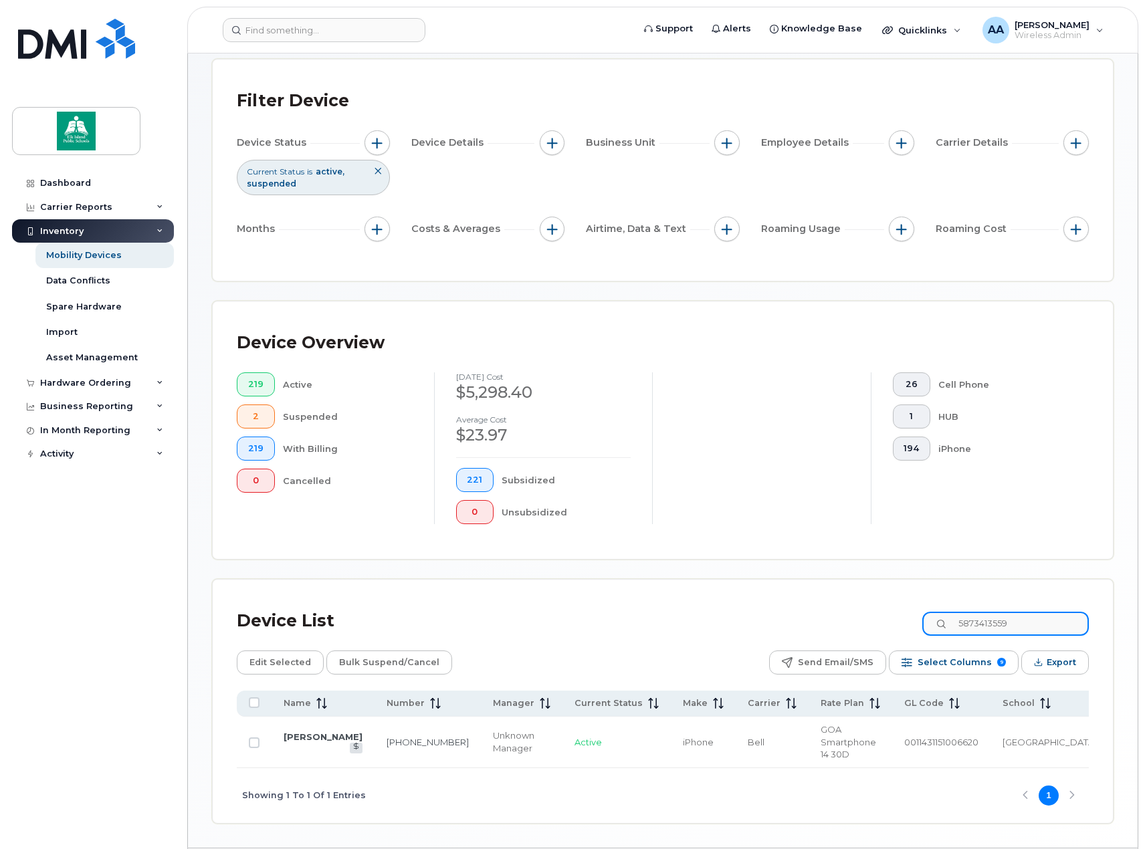
drag, startPoint x: 1045, startPoint y: 620, endPoint x: 963, endPoint y: 626, distance: 81.8
click at [963, 626] on input "5873413559" at bounding box center [1005, 624] width 166 height 24
paste input "7802668073"
drag, startPoint x: 1042, startPoint y: 630, endPoint x: 951, endPoint y: 624, distance: 91.1
click at [951, 624] on div "7802668073" at bounding box center [1005, 624] width 166 height 24
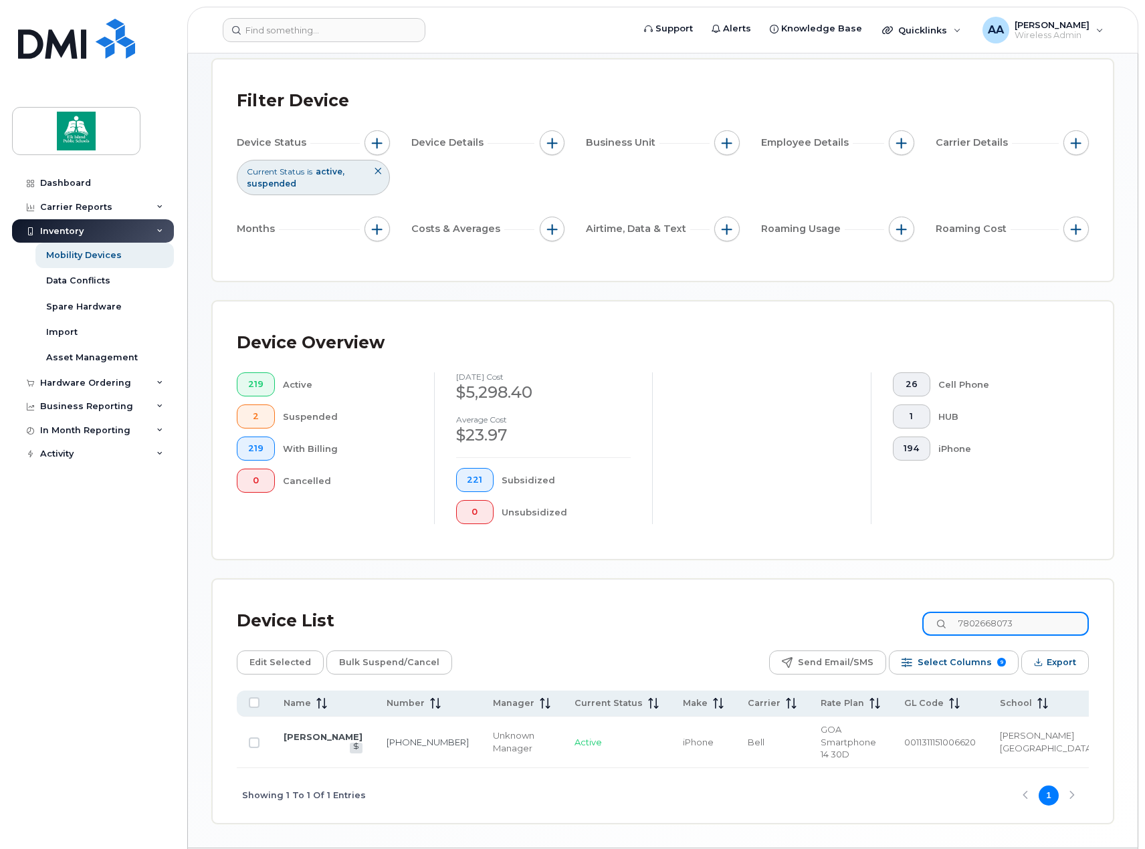
paste input "5875451009"
drag, startPoint x: 1038, startPoint y: 624, endPoint x: 968, endPoint y: 616, distance: 70.7
click at [968, 616] on input "5875451009" at bounding box center [1005, 624] width 166 height 24
paste input "7808849481"
drag, startPoint x: 1032, startPoint y: 620, endPoint x: 968, endPoint y: 618, distance: 63.6
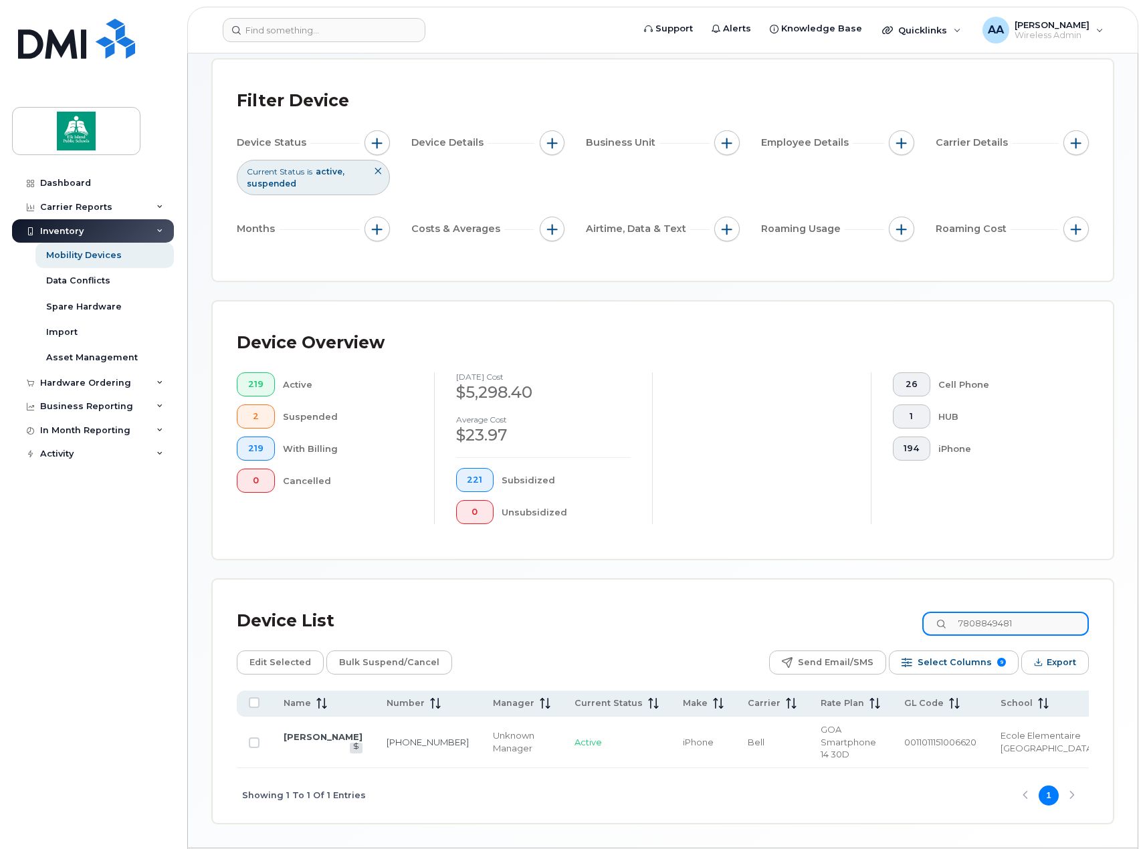
click at [968, 618] on input "7808849481" at bounding box center [1005, 624] width 166 height 24
paste input "7777752"
drag, startPoint x: 1022, startPoint y: 624, endPoint x: 970, endPoint y: 622, distance: 51.5
click at [970, 622] on input "7807777752" at bounding box center [1005, 624] width 166 height 24
paste input "6329210"
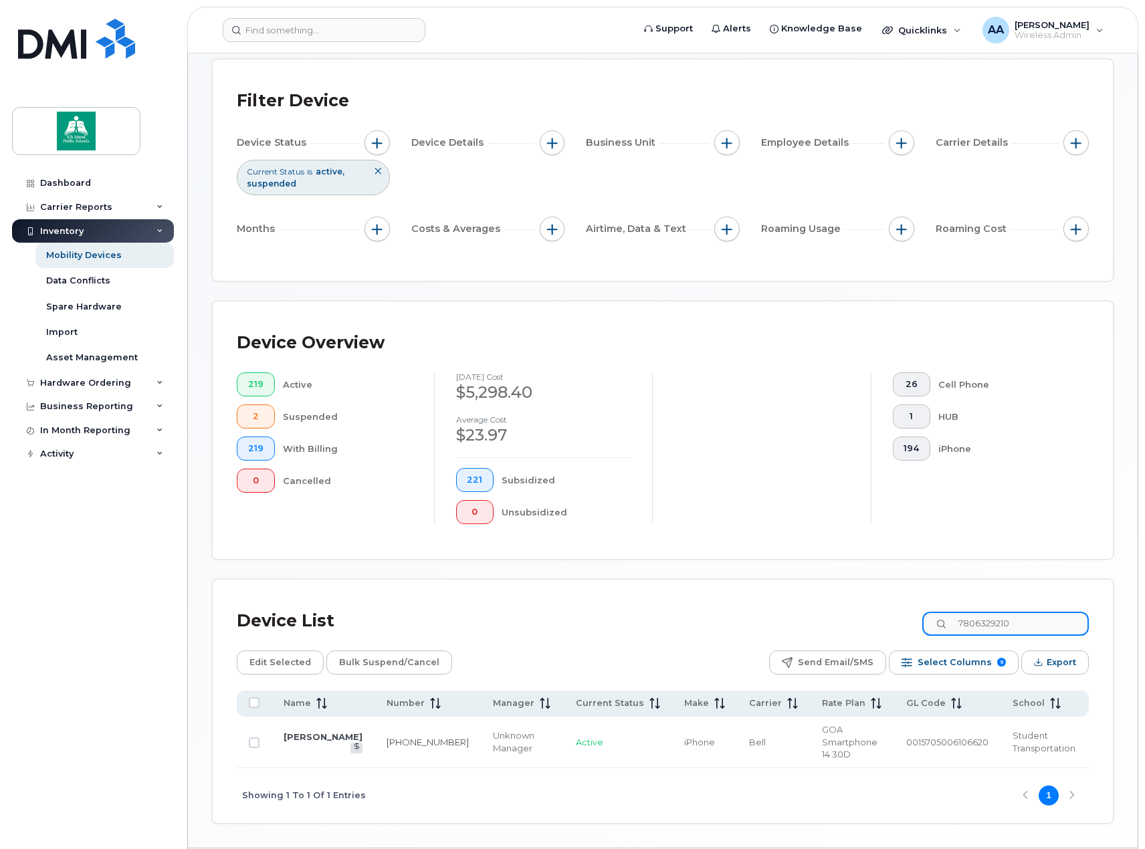
drag, startPoint x: 1031, startPoint y: 626, endPoint x: 965, endPoint y: 623, distance: 65.6
click at [965, 623] on input "7806329210" at bounding box center [1005, 624] width 166 height 24
paste input "587337708"
drag, startPoint x: 1040, startPoint y: 626, endPoint x: 959, endPoint y: 626, distance: 80.2
click at [959, 626] on input "5873377080" at bounding box center [1005, 624] width 166 height 24
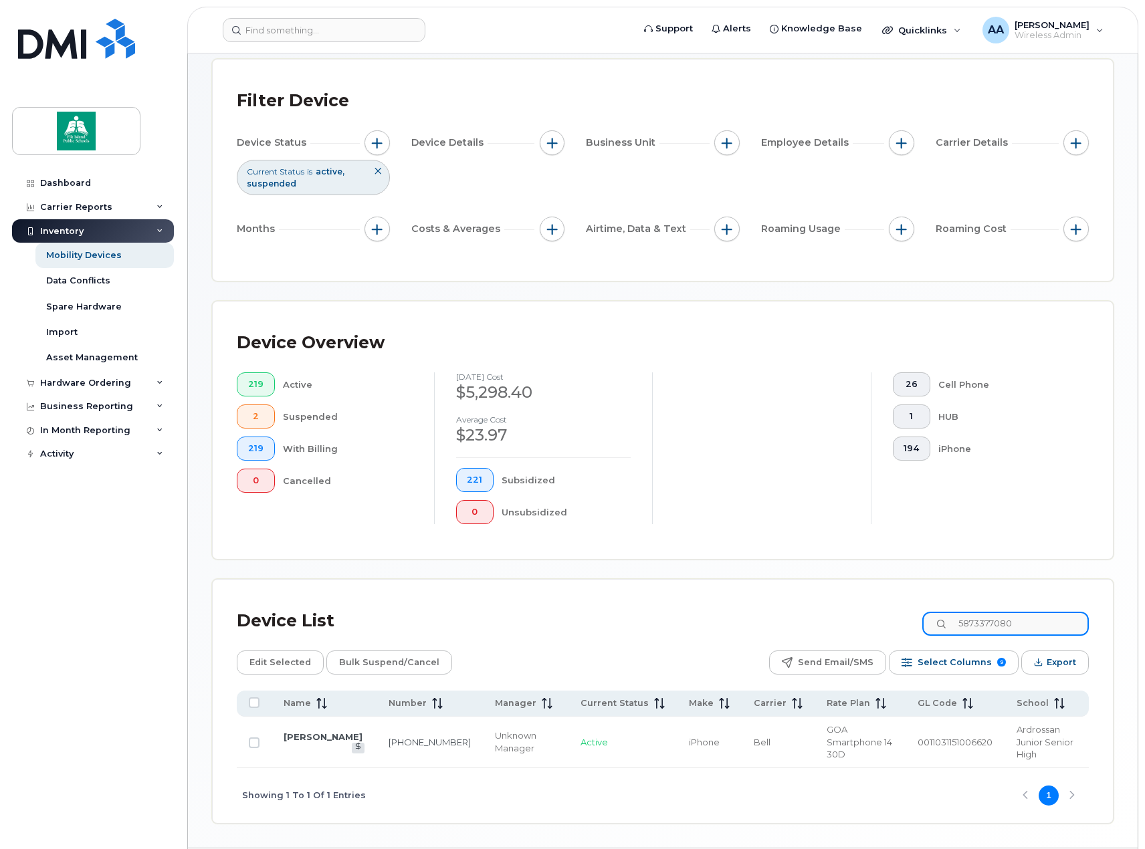
paste input "411726"
drag, startPoint x: 1027, startPoint y: 624, endPoint x: 963, endPoint y: 628, distance: 64.3
click at [963, 628] on input "5873411726" at bounding box center [1005, 624] width 166 height 24
paste input "379561"
drag, startPoint x: 1026, startPoint y: 623, endPoint x: 970, endPoint y: 626, distance: 55.6
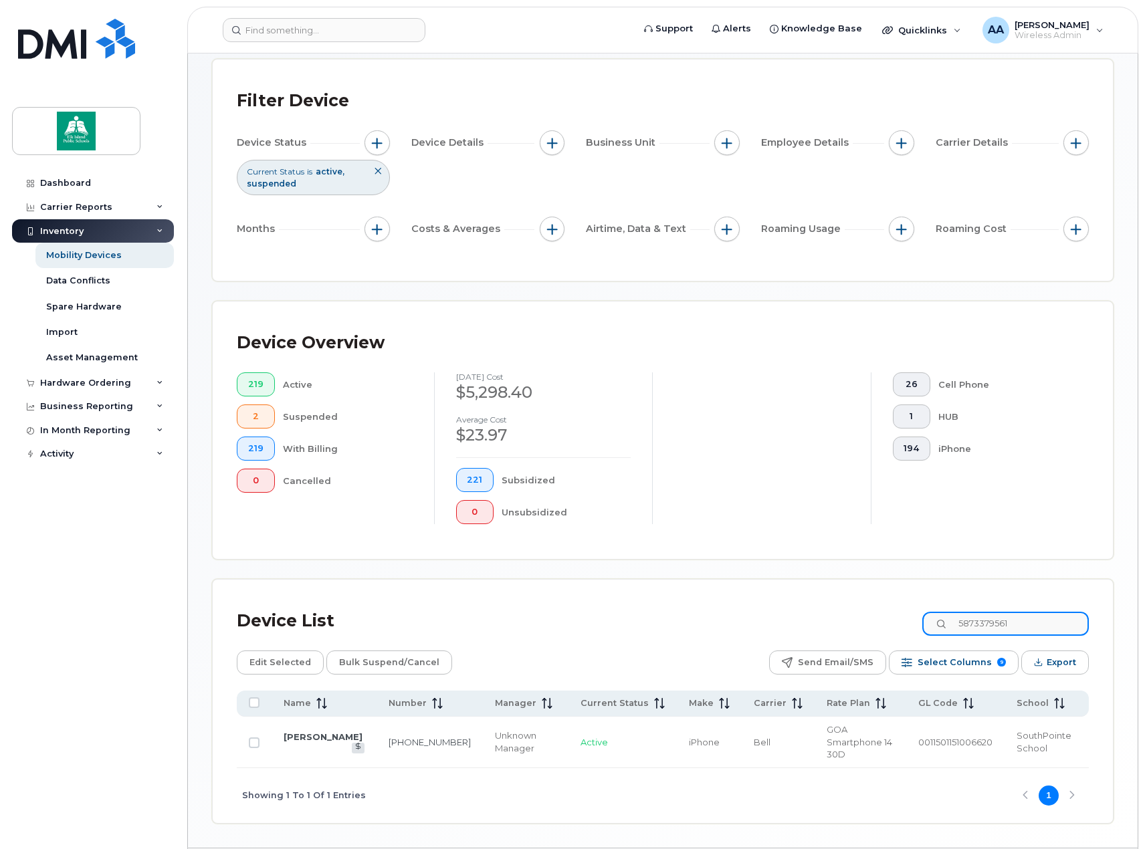
click at [970, 626] on input "5873379561" at bounding box center [1005, 624] width 166 height 24
paste input "7802986413"
drag, startPoint x: 1045, startPoint y: 625, endPoint x: 972, endPoint y: 622, distance: 73.0
click at [972, 622] on input "7802986413" at bounding box center [1005, 624] width 166 height 24
paste input "689684"
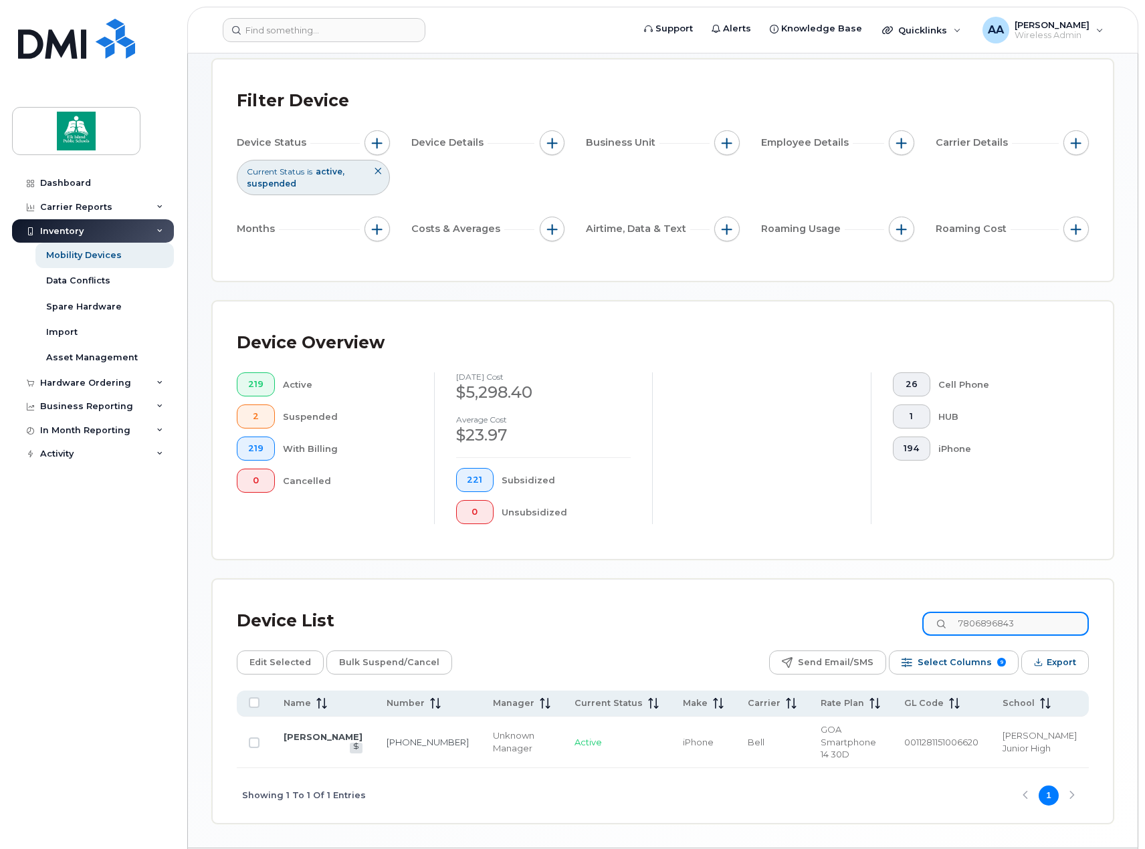
drag, startPoint x: 1041, startPoint y: 622, endPoint x: 955, endPoint y: 623, distance: 85.6
click at [955, 623] on div "7806896843" at bounding box center [1005, 624] width 166 height 24
paste input "2379527"
drag, startPoint x: 1041, startPoint y: 623, endPoint x: 971, endPoint y: 624, distance: 70.2
click at [971, 624] on input "7802379527" at bounding box center [1005, 624] width 166 height 24
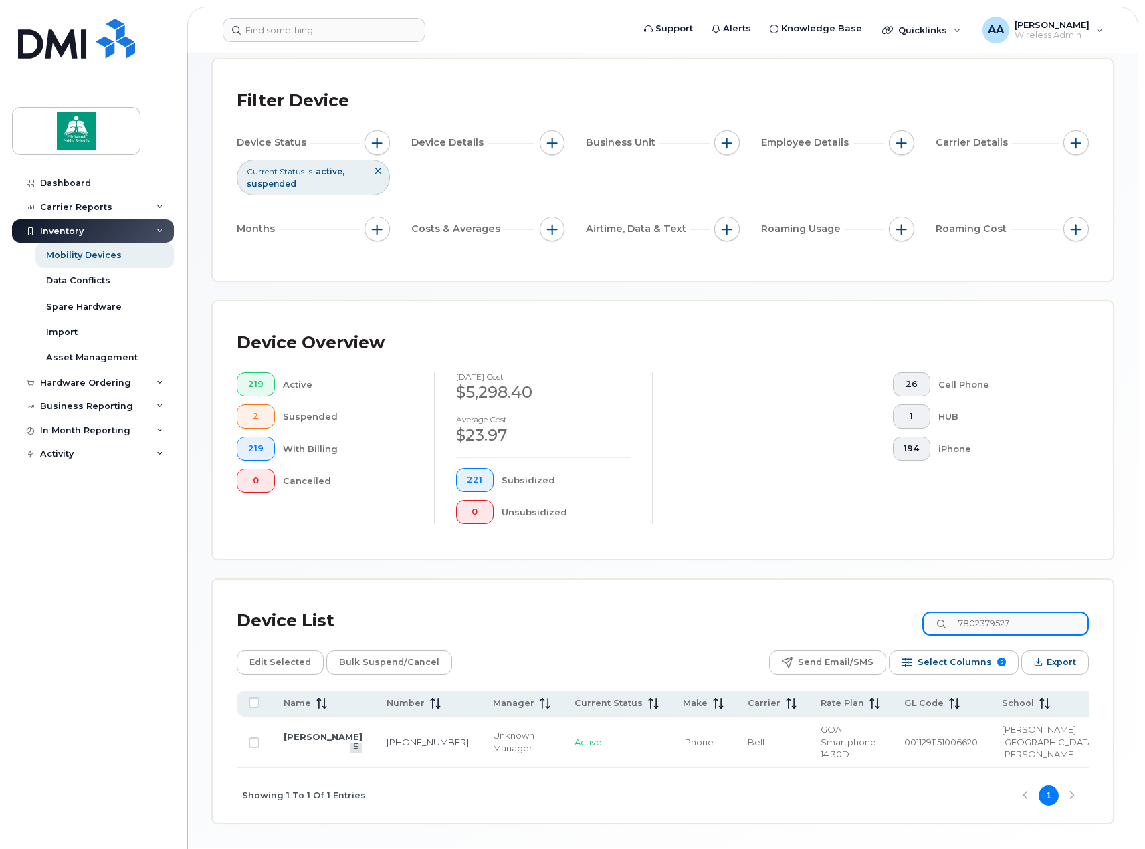
paste input "35863"
drag, startPoint x: 1028, startPoint y: 623, endPoint x: 969, endPoint y: 623, distance: 58.8
click at [969, 623] on input "7802335863" at bounding box center [1005, 624] width 166 height 24
paste input "713975"
drag, startPoint x: 1035, startPoint y: 623, endPoint x: 963, endPoint y: 624, distance: 71.5
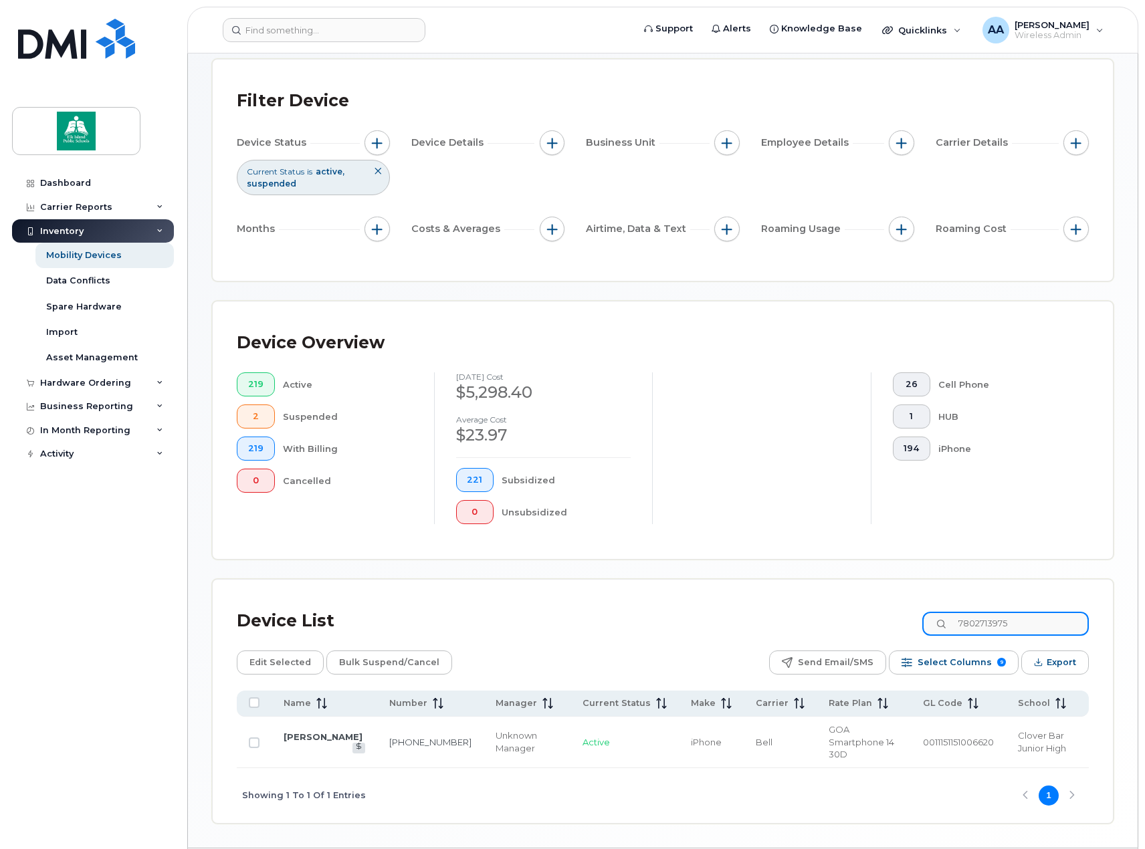
click at [963, 624] on input "7802713975" at bounding box center [1005, 624] width 166 height 24
paste input "5873469556"
drag, startPoint x: 1044, startPoint y: 619, endPoint x: 968, endPoint y: 621, distance: 76.2
click at [968, 621] on input "5873469556" at bounding box center [1005, 624] width 166 height 24
paste input "858387"
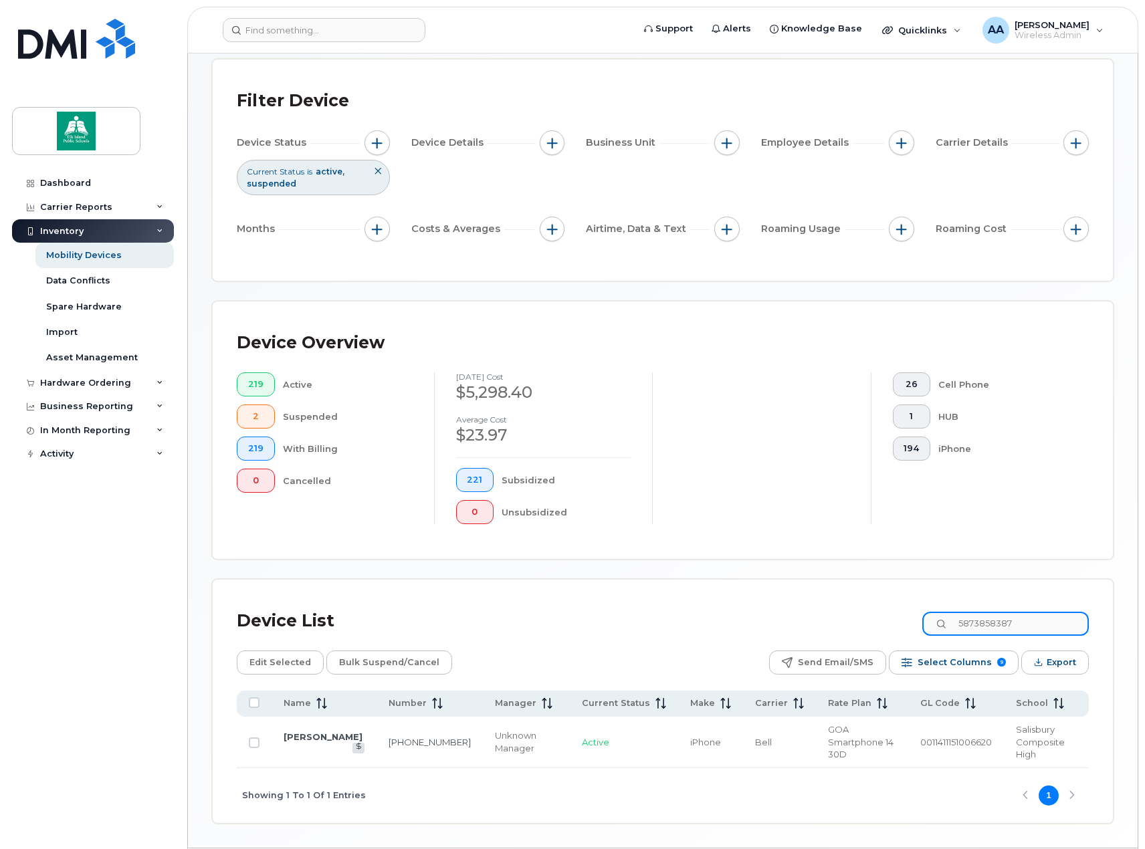
drag, startPoint x: 1036, startPoint y: 618, endPoint x: 959, endPoint y: 618, distance: 76.9
click at [959, 618] on input "5873858387" at bounding box center [1005, 624] width 166 height 24
paste input "7802789364"
drag, startPoint x: 1036, startPoint y: 629, endPoint x: 968, endPoint y: 623, distance: 67.8
click at [968, 623] on input "7802789364" at bounding box center [1005, 624] width 166 height 24
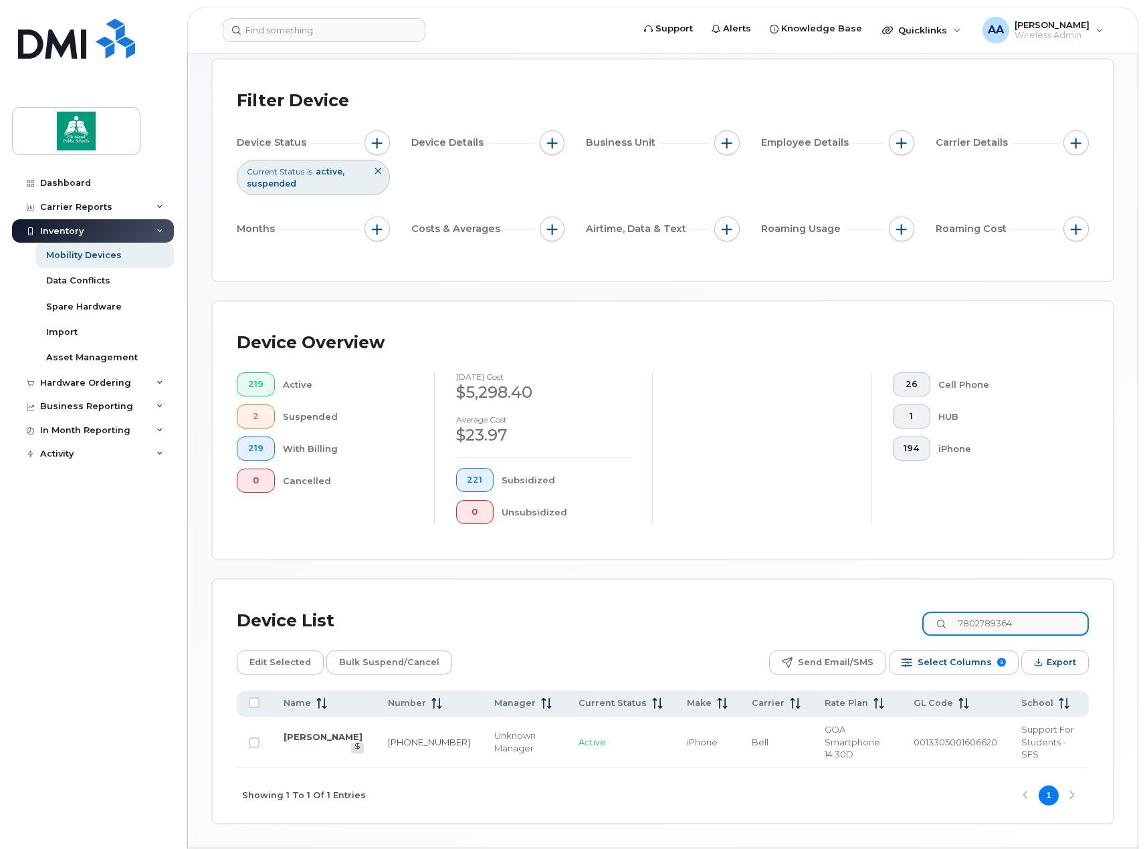
paste input "5875450765"
drag, startPoint x: 1038, startPoint y: 626, endPoint x: 966, endPoint y: 623, distance: 71.6
click at [966, 623] on input "5875450765" at bounding box center [1005, 624] width 166 height 24
paste input "3416911"
drag, startPoint x: 1030, startPoint y: 624, endPoint x: 952, endPoint y: 626, distance: 78.2
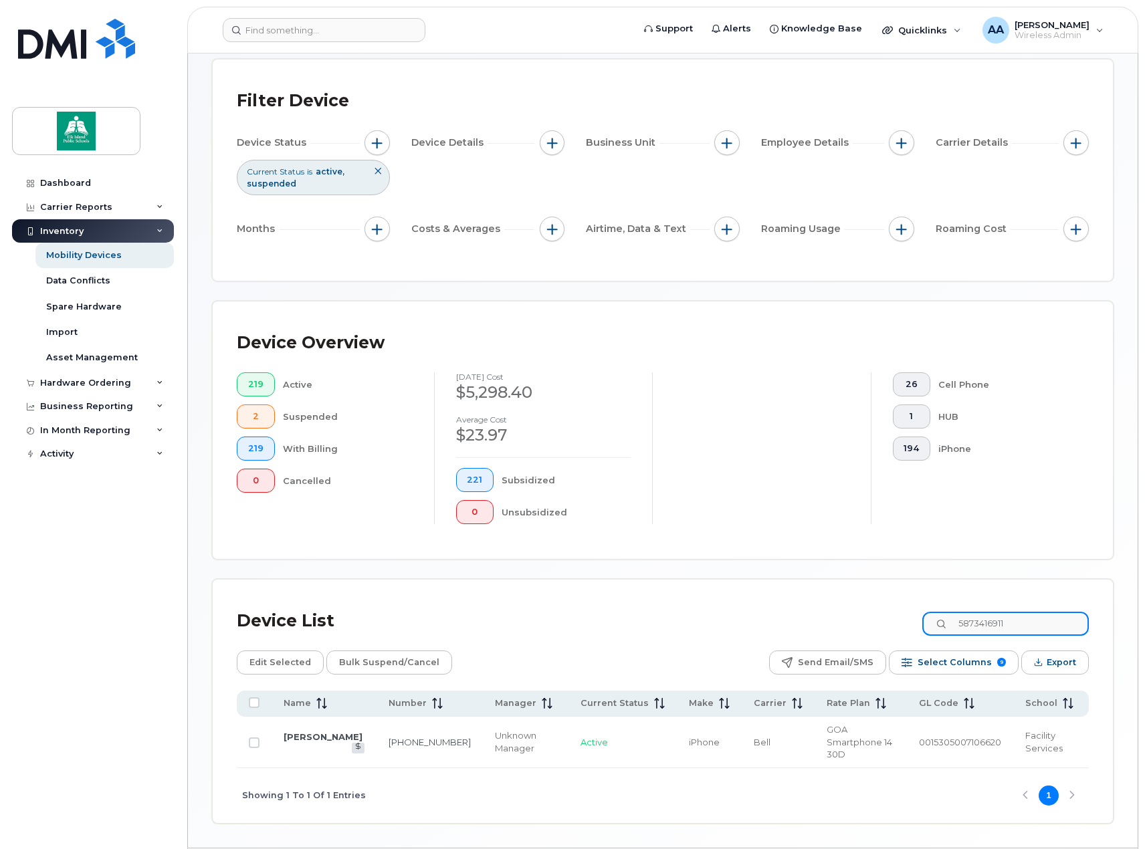
click at [952, 626] on div "5873416911" at bounding box center [1005, 624] width 166 height 24
paste input "7806993604"
drag, startPoint x: 1030, startPoint y: 626, endPoint x: 967, endPoint y: 626, distance: 62.8
click at [967, 626] on input "7806993604" at bounding box center [1005, 624] width 166 height 24
paste input "9665641"
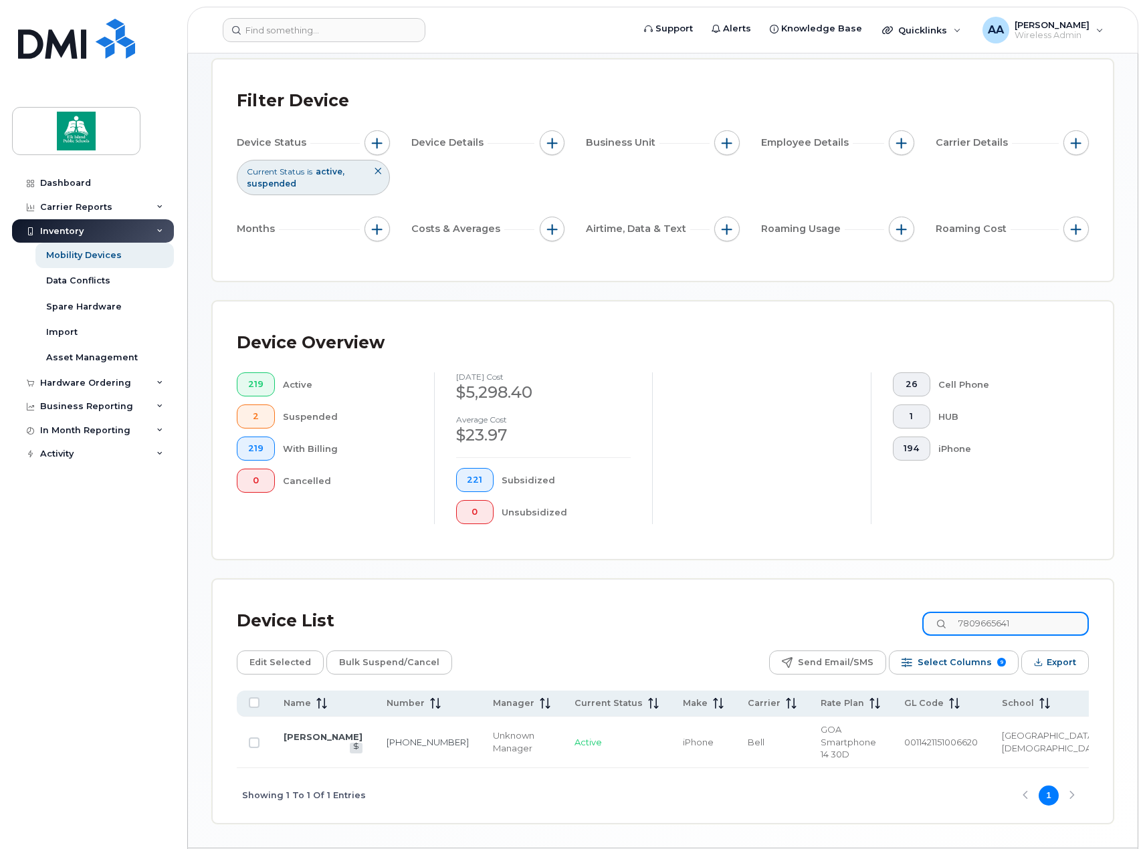
drag, startPoint x: 1037, startPoint y: 622, endPoint x: 961, endPoint y: 626, distance: 76.3
click at [961, 626] on input "7809665641" at bounding box center [1005, 624] width 166 height 24
paste input "6673264"
drag, startPoint x: 1027, startPoint y: 624, endPoint x: 959, endPoint y: 629, distance: 67.7
click at [959, 629] on input "7806673264" at bounding box center [1005, 624] width 166 height 24
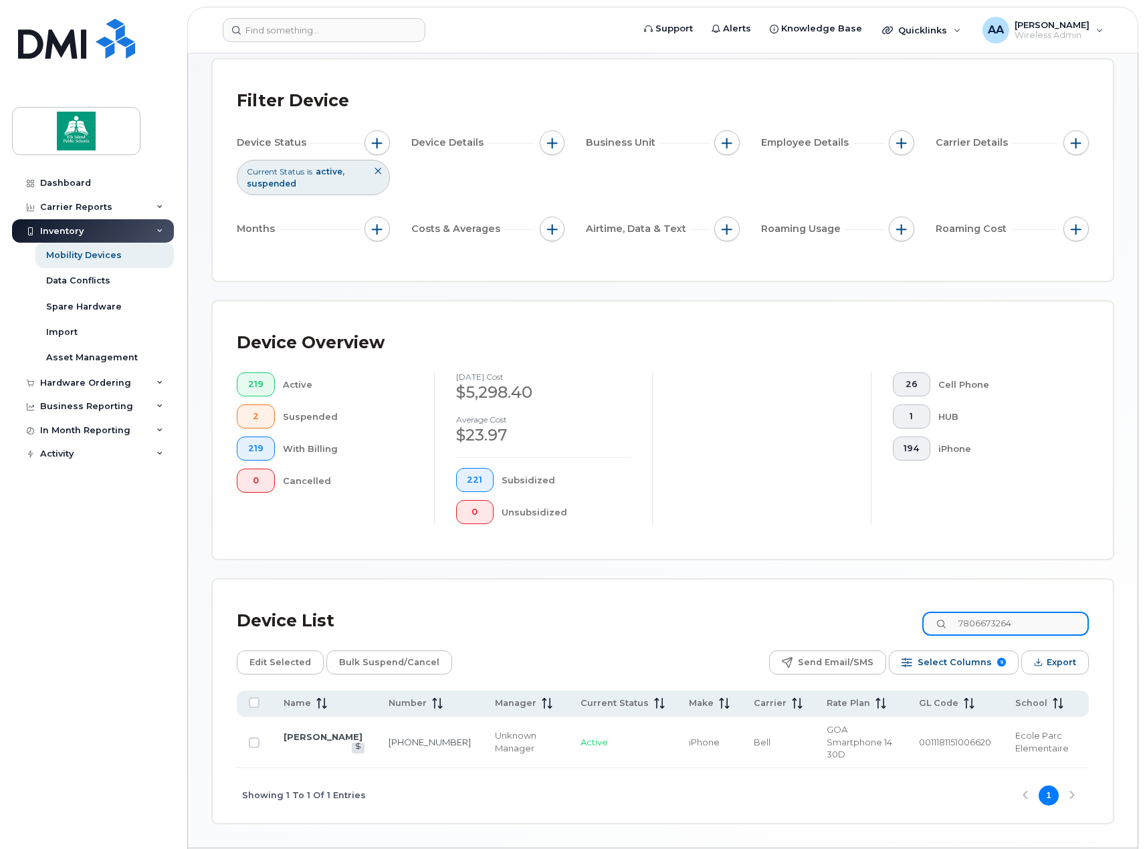
paste input "9051075"
drag, startPoint x: 1034, startPoint y: 628, endPoint x: 965, endPoint y: 626, distance: 68.9
click at [965, 626] on input "7809051075" at bounding box center [1005, 624] width 166 height 24
paste input "5873383202"
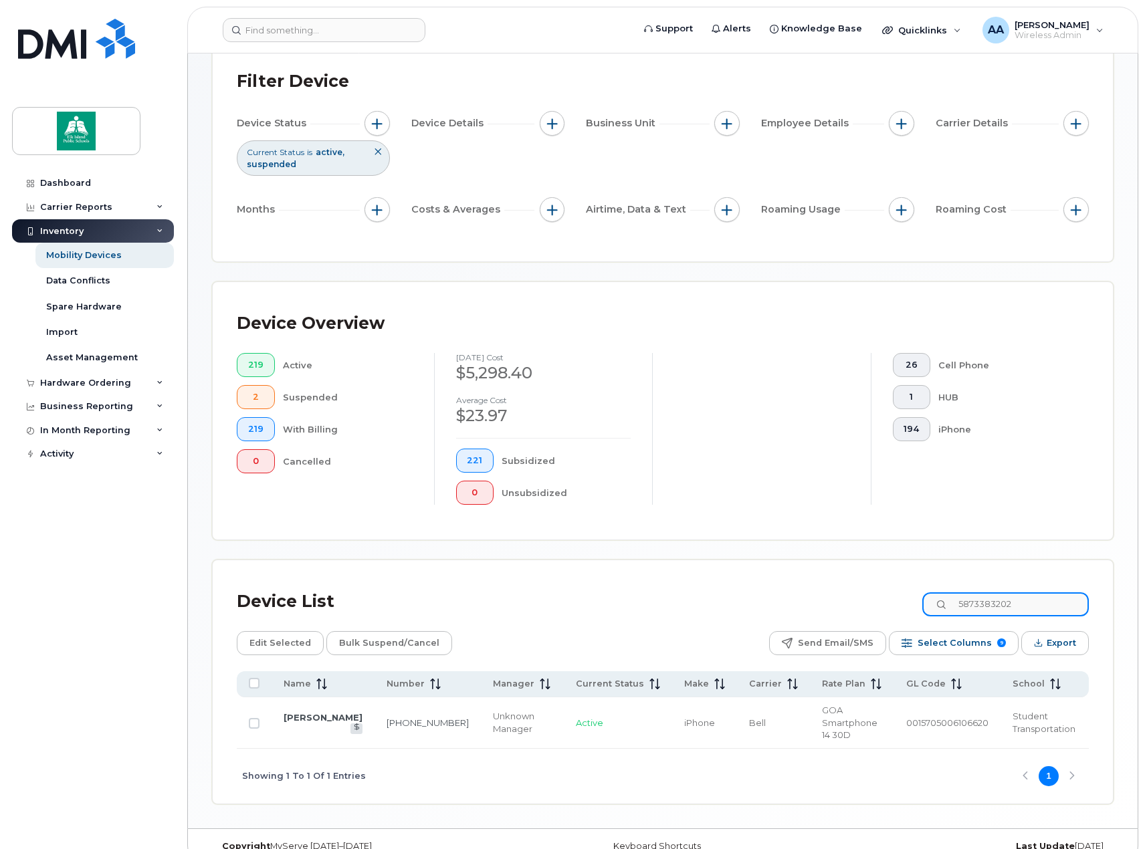
scroll to position [96, 0]
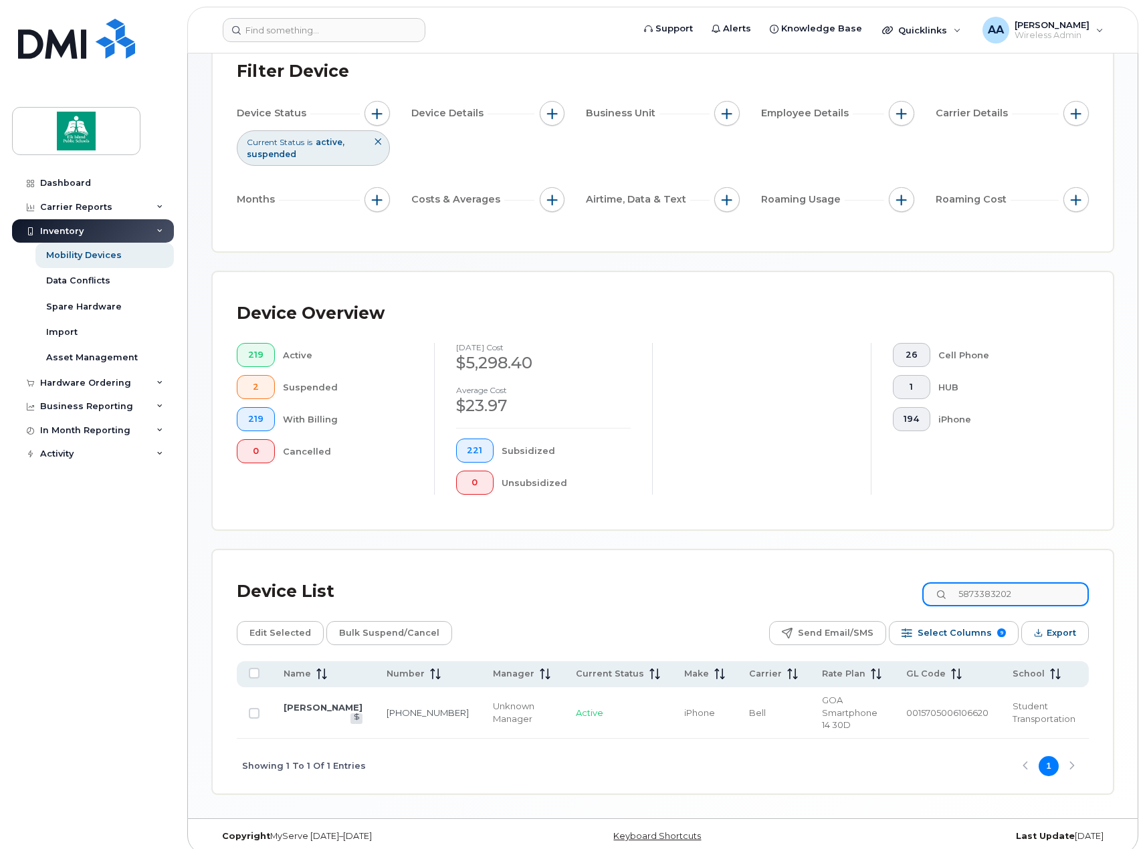
drag, startPoint x: 1047, startPoint y: 596, endPoint x: 964, endPoint y: 591, distance: 83.0
click at [964, 591] on input "5873383202" at bounding box center [1005, 594] width 166 height 24
paste input "406410"
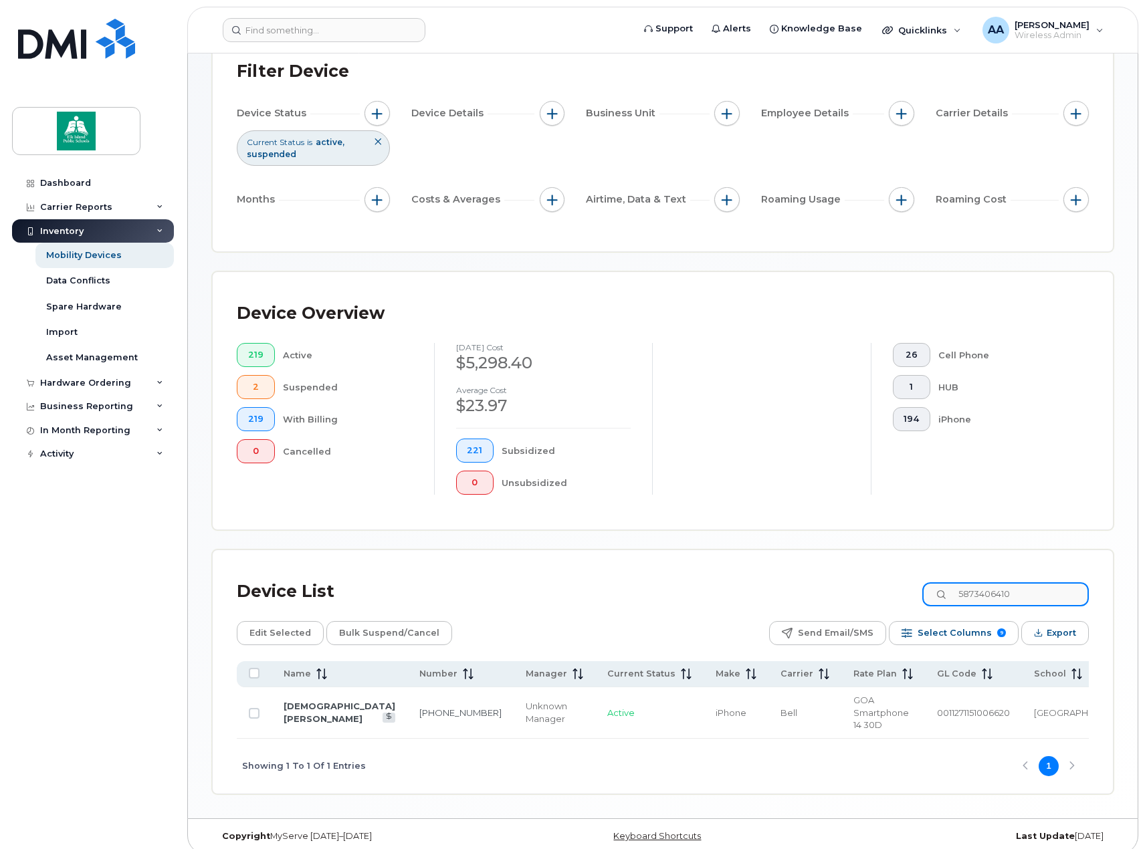
drag, startPoint x: 1034, startPoint y: 596, endPoint x: 967, endPoint y: 592, distance: 67.6
click at [967, 592] on input "5873406410" at bounding box center [1005, 594] width 166 height 24
paste input "7805046587"
drag, startPoint x: 1038, startPoint y: 590, endPoint x: 965, endPoint y: 589, distance: 72.2
click at [965, 589] on input "7805046587" at bounding box center [1005, 594] width 166 height 24
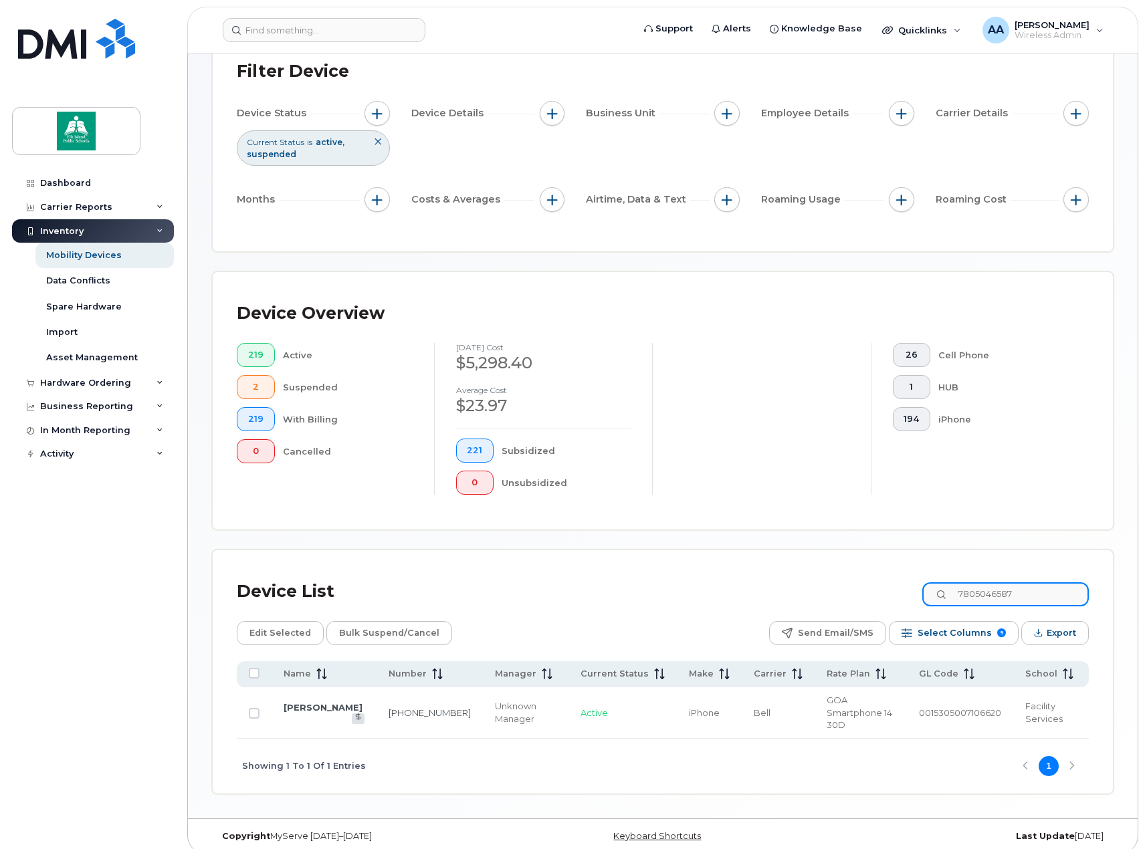
paste input "5875450800"
drag, startPoint x: 1043, startPoint y: 596, endPoint x: 953, endPoint y: 585, distance: 90.9
click at [953, 585] on input "5875450800" at bounding box center [1005, 594] width 166 height 24
paste input "7805040698"
drag, startPoint x: 1043, startPoint y: 598, endPoint x: 950, endPoint y: 598, distance: 92.9
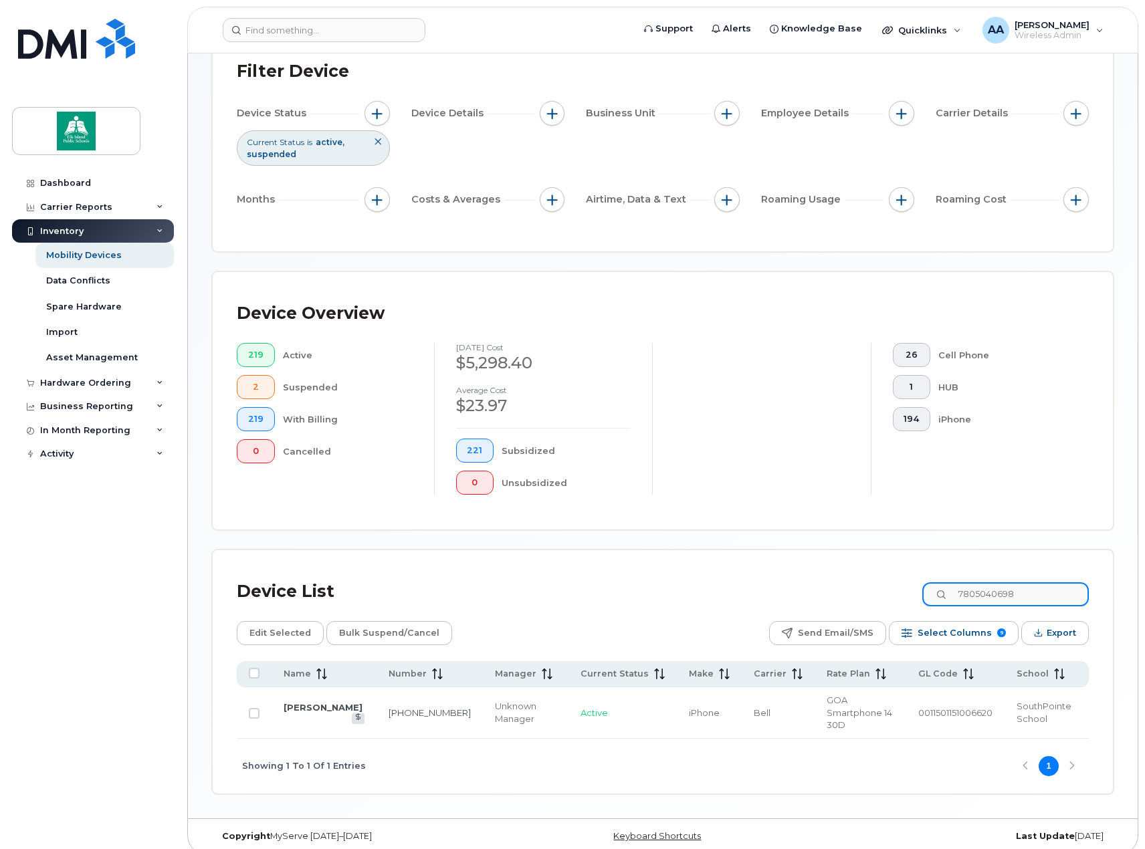
click at [950, 598] on div "7805040698" at bounding box center [1005, 594] width 166 height 24
paste input "587335175"
type input "5873351758"
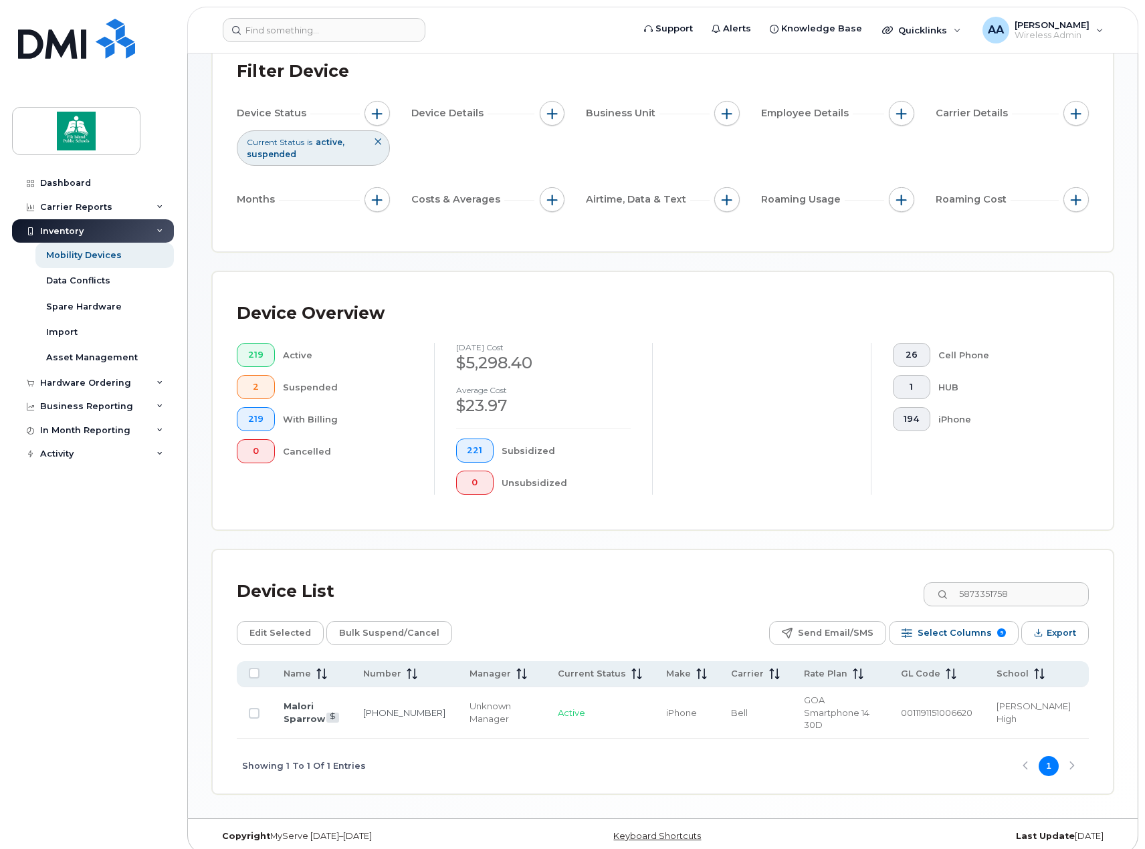
click at [854, 586] on div "Device List 5873351758" at bounding box center [663, 591] width 852 height 35
